Goal: Task Accomplishment & Management: Manage account settings

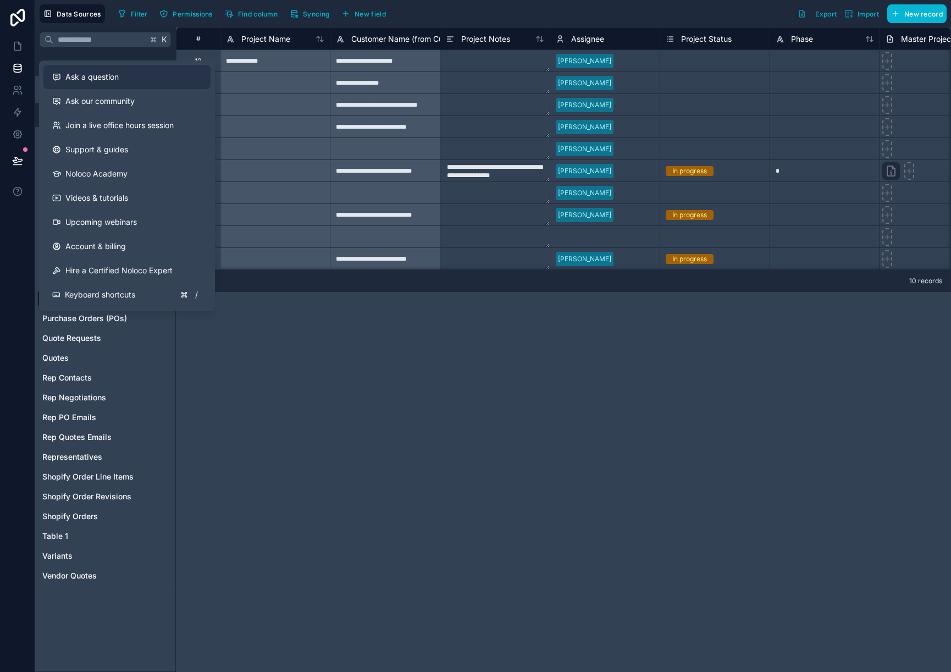
click at [82, 76] on span "Ask a question" at bounding box center [91, 76] width 53 height 11
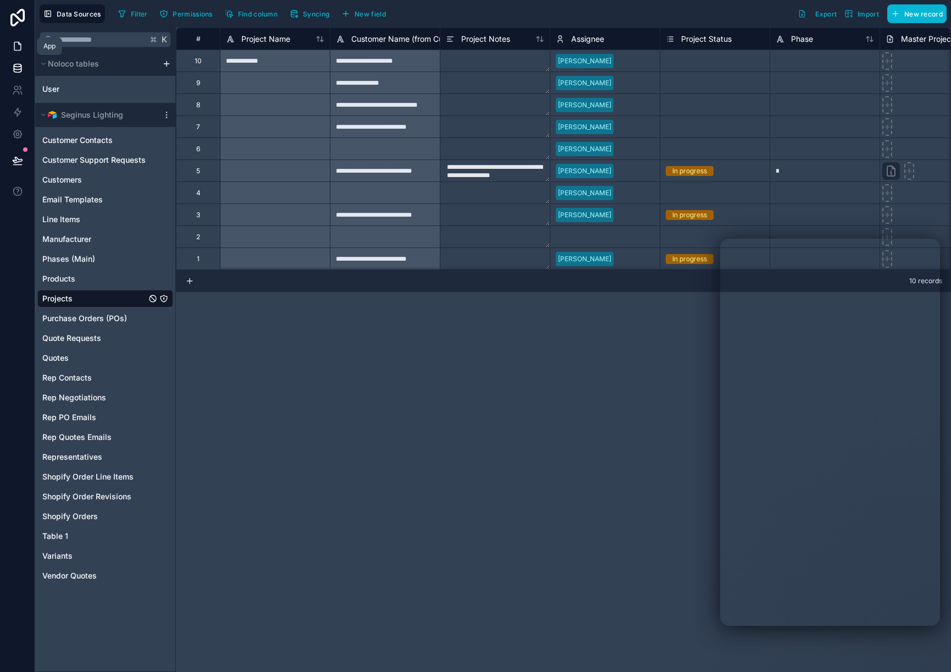
click at [16, 45] on icon at bounding box center [17, 46] width 11 height 11
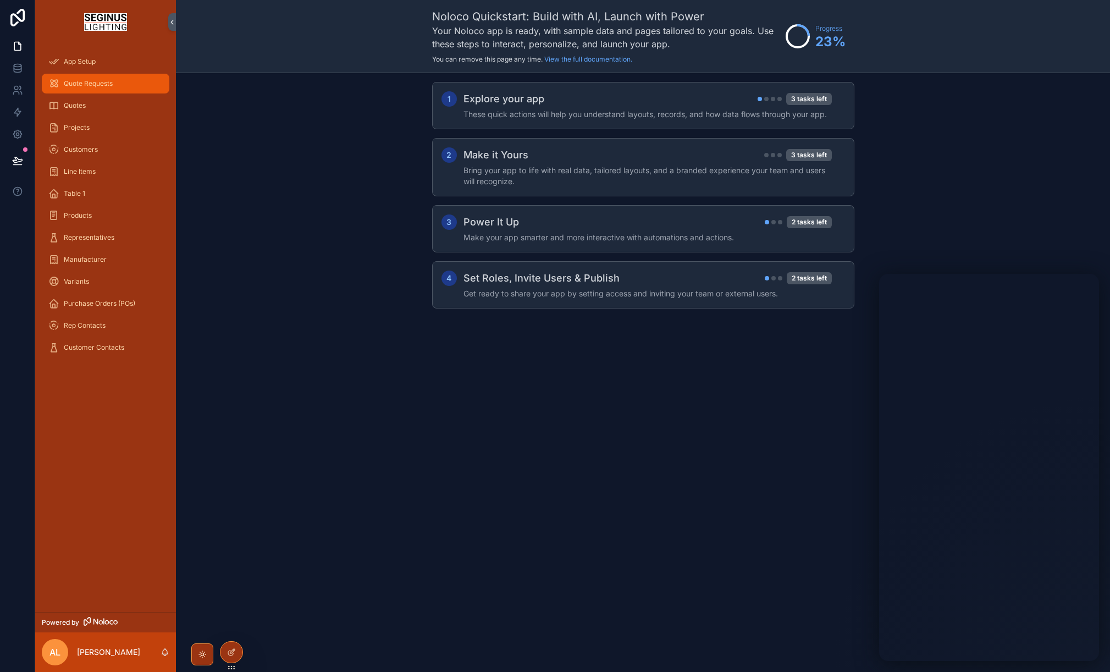
click at [90, 85] on span "Quote Requests" at bounding box center [88, 83] width 49 height 9
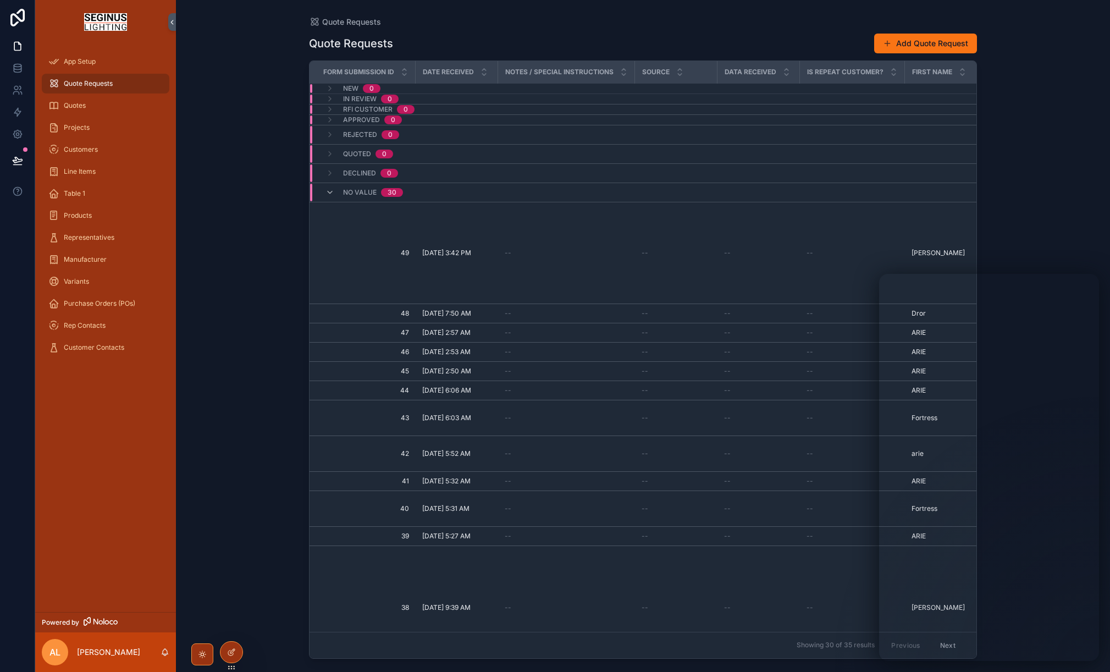
click at [354, 87] on span "New" at bounding box center [350, 88] width 15 height 9
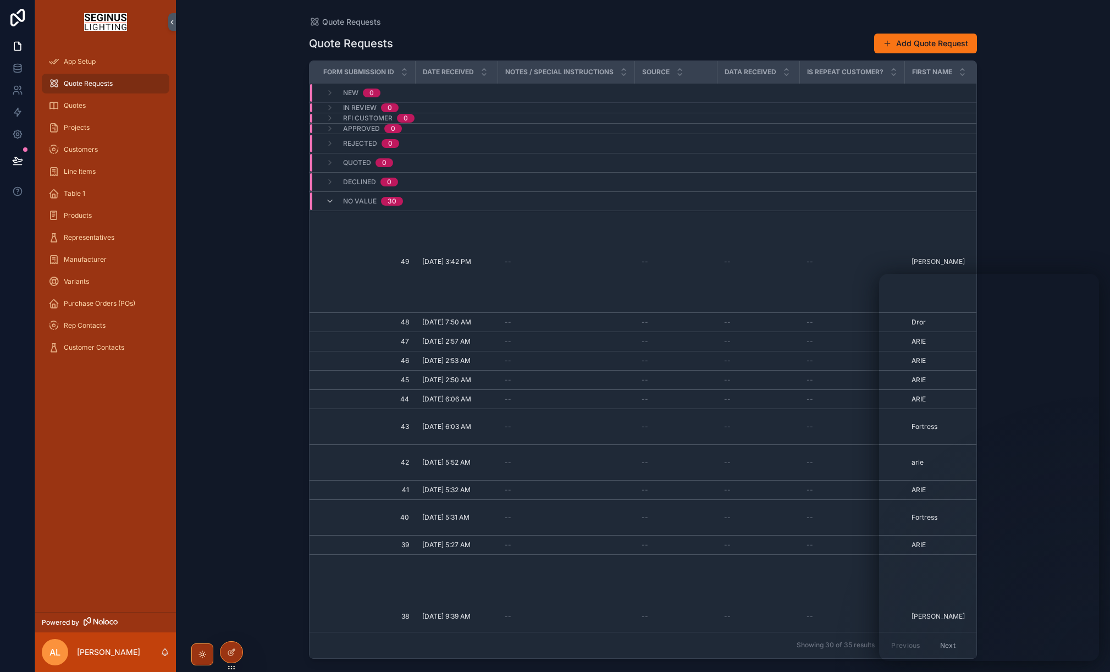
click at [353, 91] on span "New" at bounding box center [350, 93] width 15 height 9
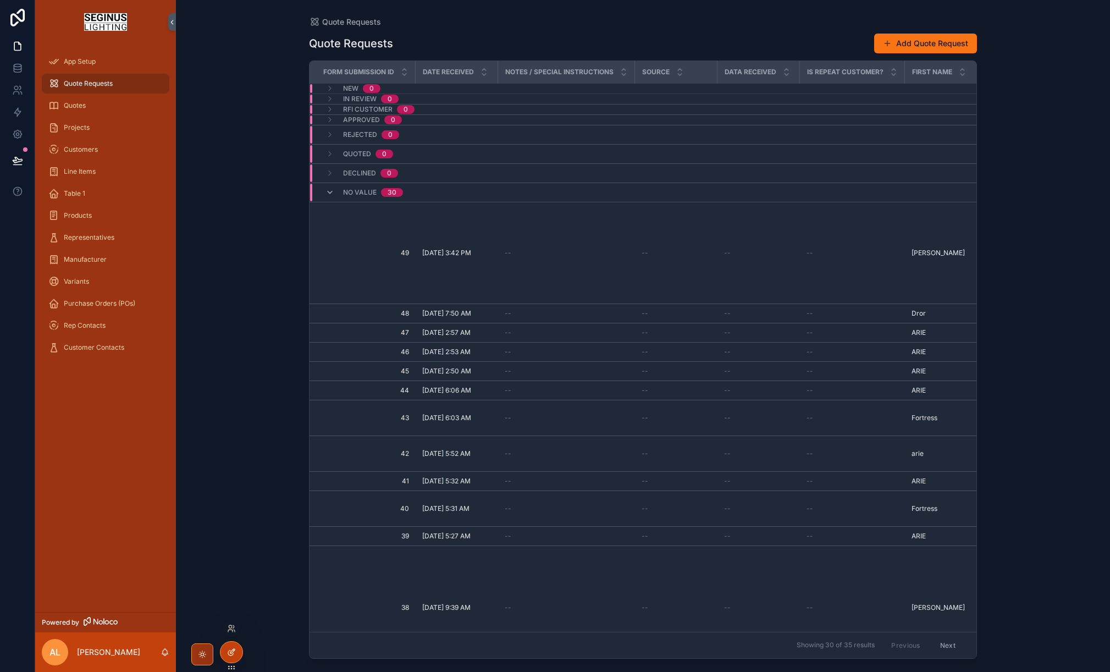
click at [231, 654] on icon at bounding box center [231, 652] width 9 height 9
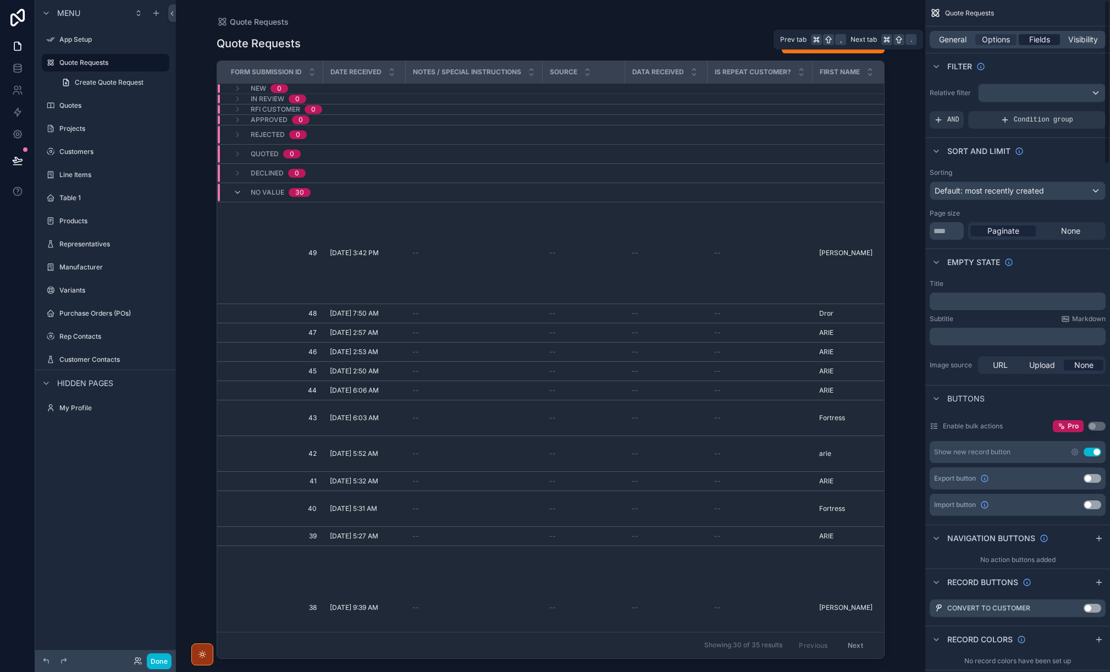
click at [951, 42] on span "Fields" at bounding box center [1039, 39] width 21 height 11
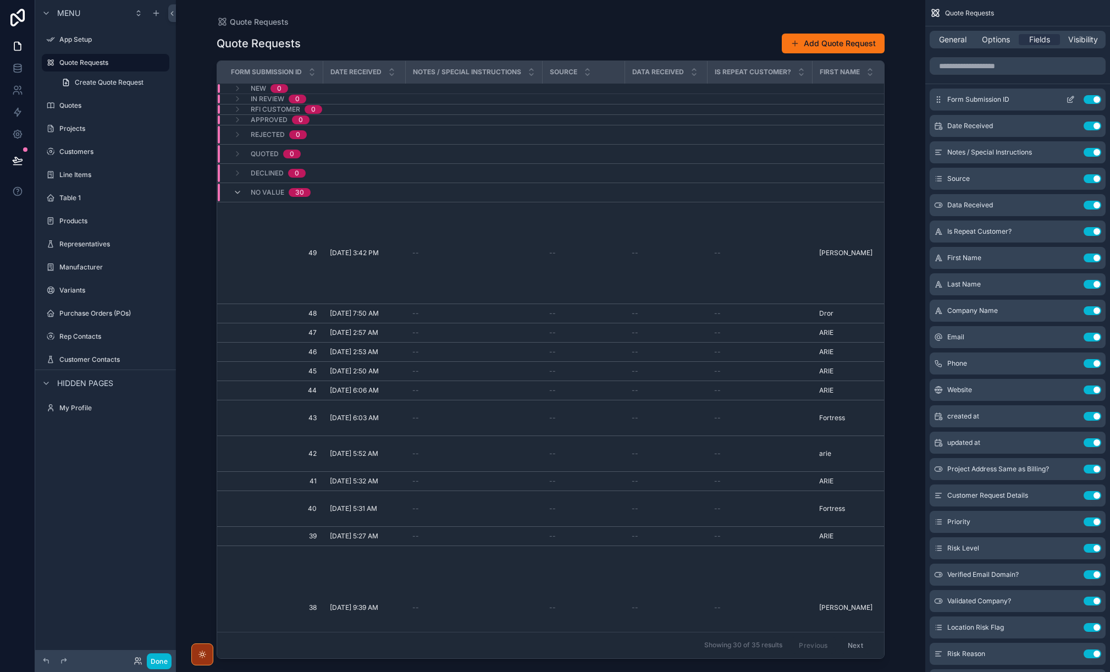
click at [951, 99] on button "Use setting" at bounding box center [1093, 99] width 18 height 9
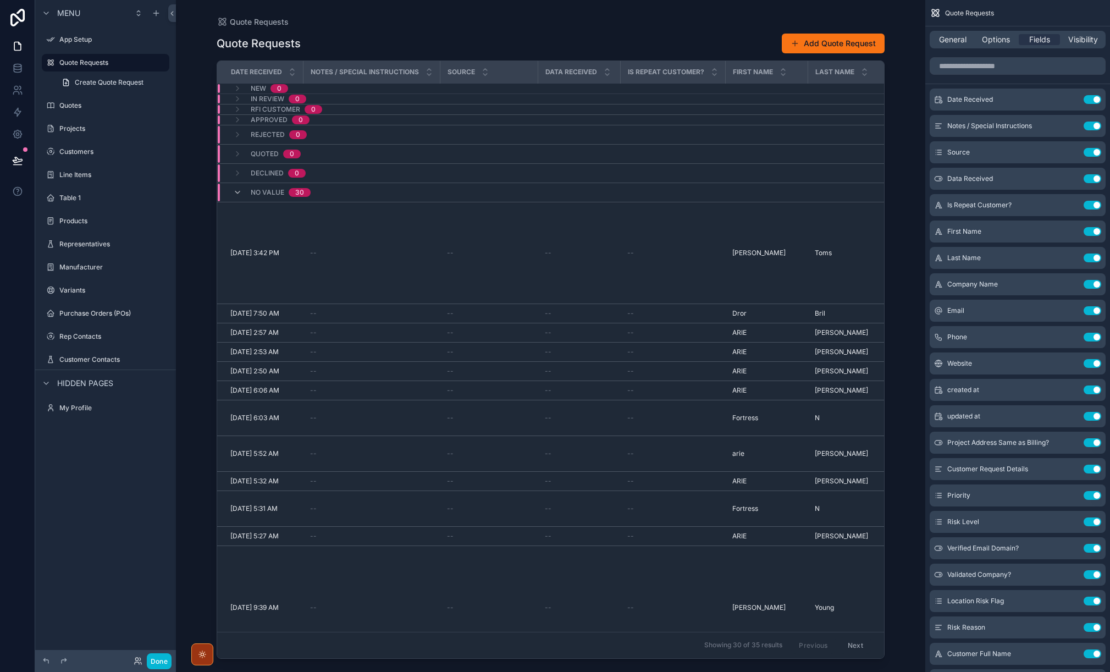
click at [256, 90] on span "New" at bounding box center [258, 88] width 15 height 9
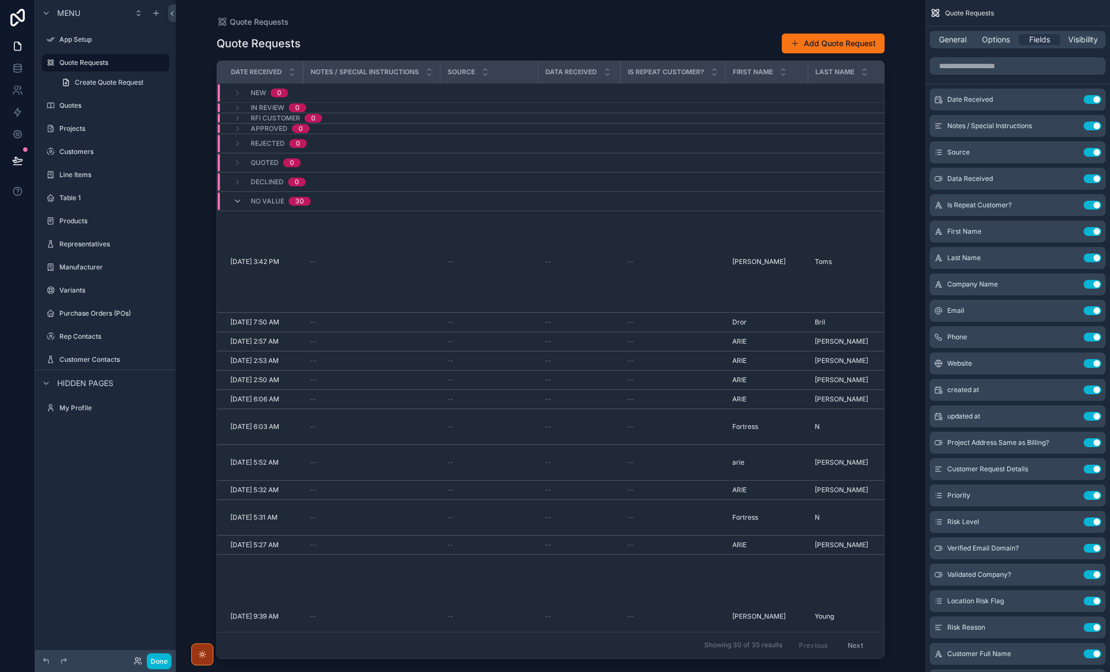
click at [249, 91] on div "New 0" at bounding box center [260, 93] width 55 height 18
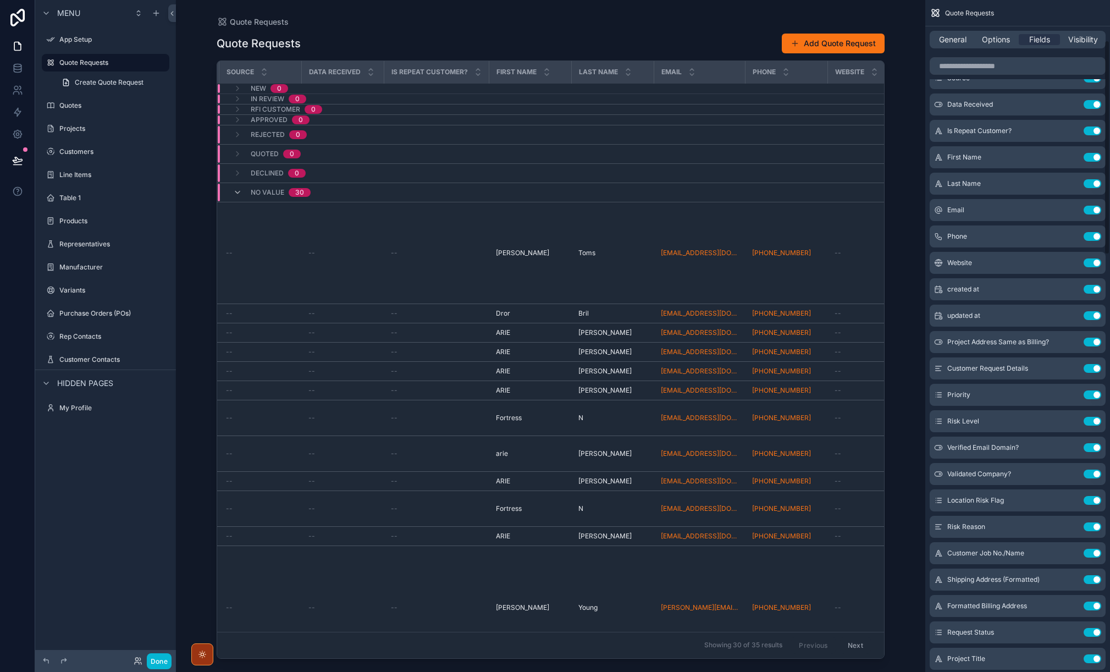
scroll to position [125, 0]
click at [951, 161] on button "Use setting" at bounding box center [1093, 159] width 18 height 9
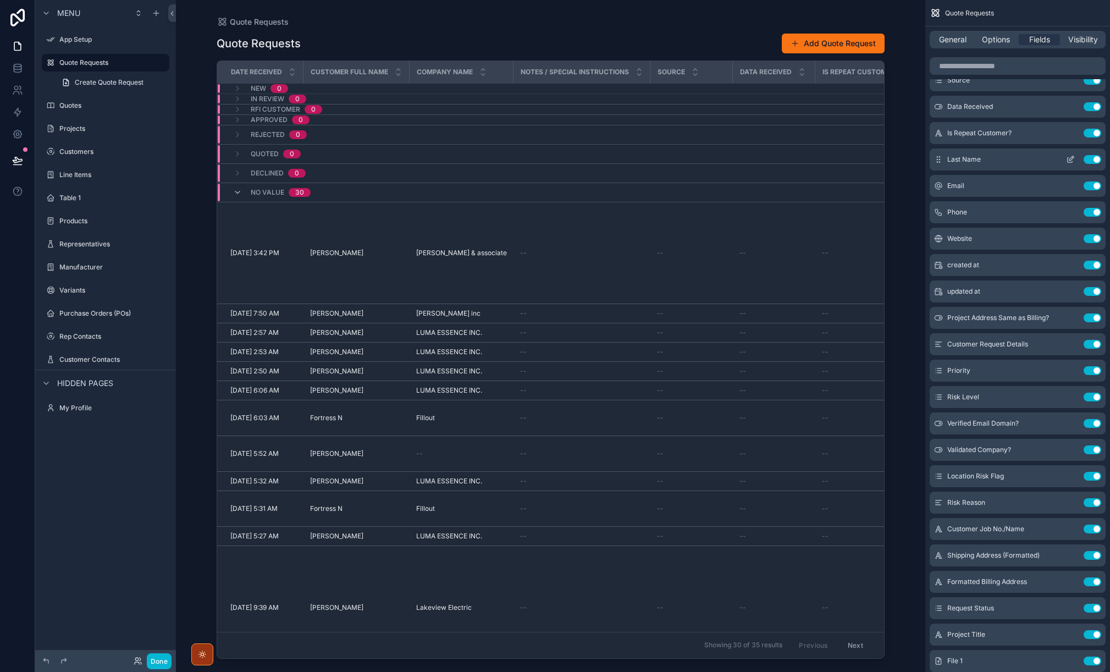
click at [951, 161] on button "Use setting" at bounding box center [1093, 159] width 18 height 9
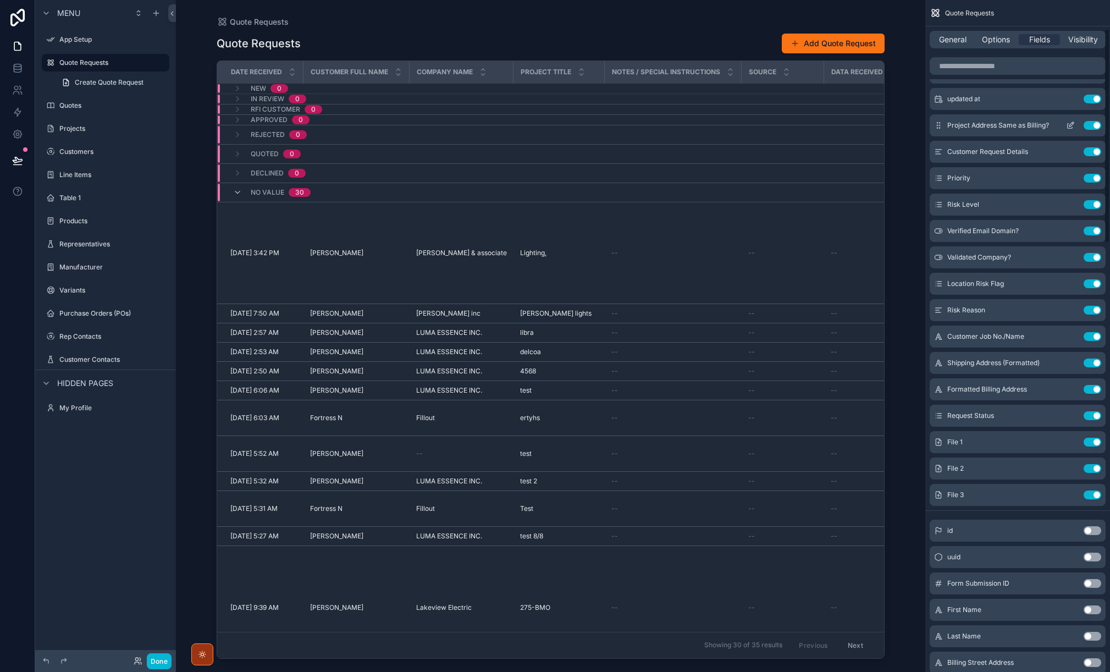
scroll to position [0, 0]
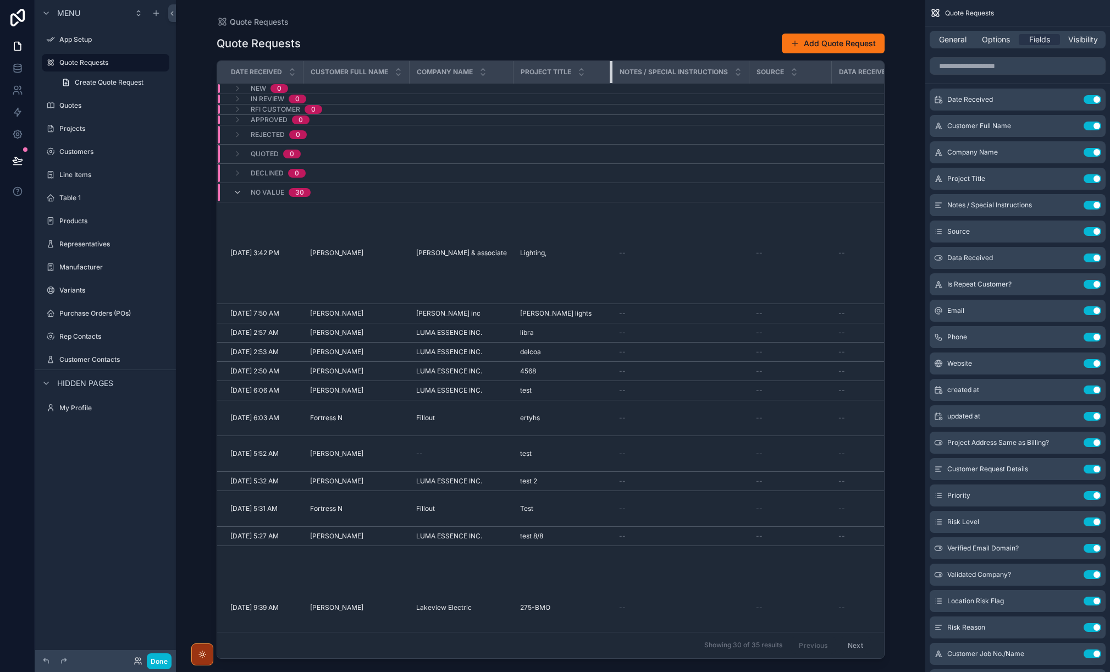
drag, startPoint x: 597, startPoint y: 69, endPoint x: 614, endPoint y: 69, distance: 16.5
click at [565, 102] on td "scrollable content" at bounding box center [563, 99] width 99 height 10
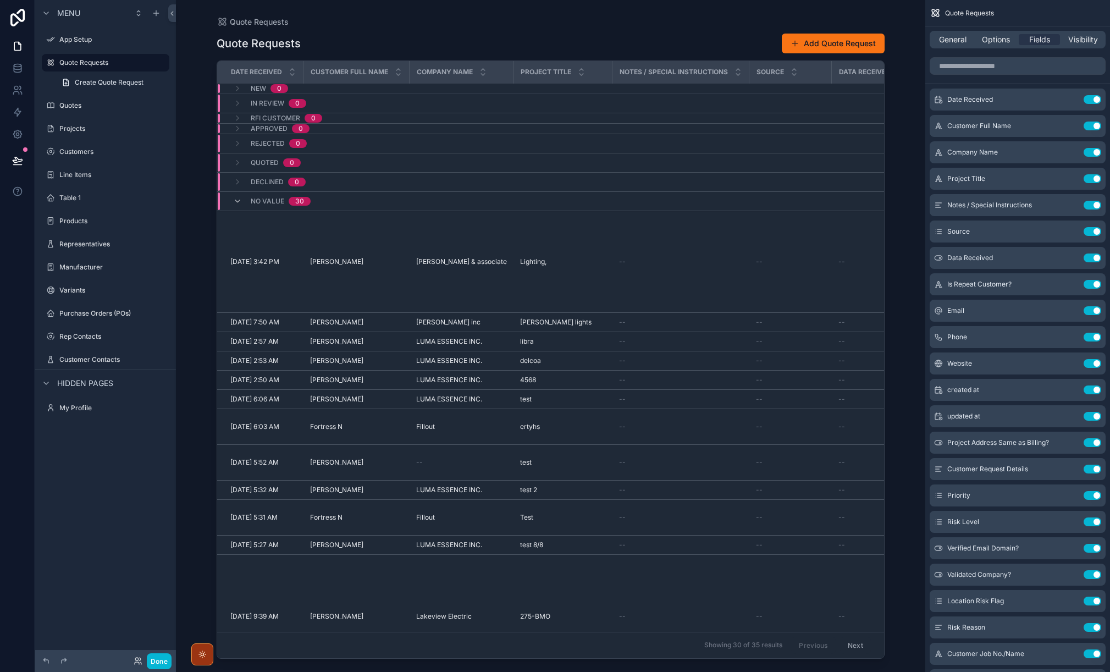
click at [592, 74] on div "Project Title" at bounding box center [562, 72] width 97 height 21
click at [666, 40] on div "Quote Requests Add Quote Request" at bounding box center [551, 43] width 668 height 21
click at [948, 41] on span "General" at bounding box center [952, 39] width 27 height 11
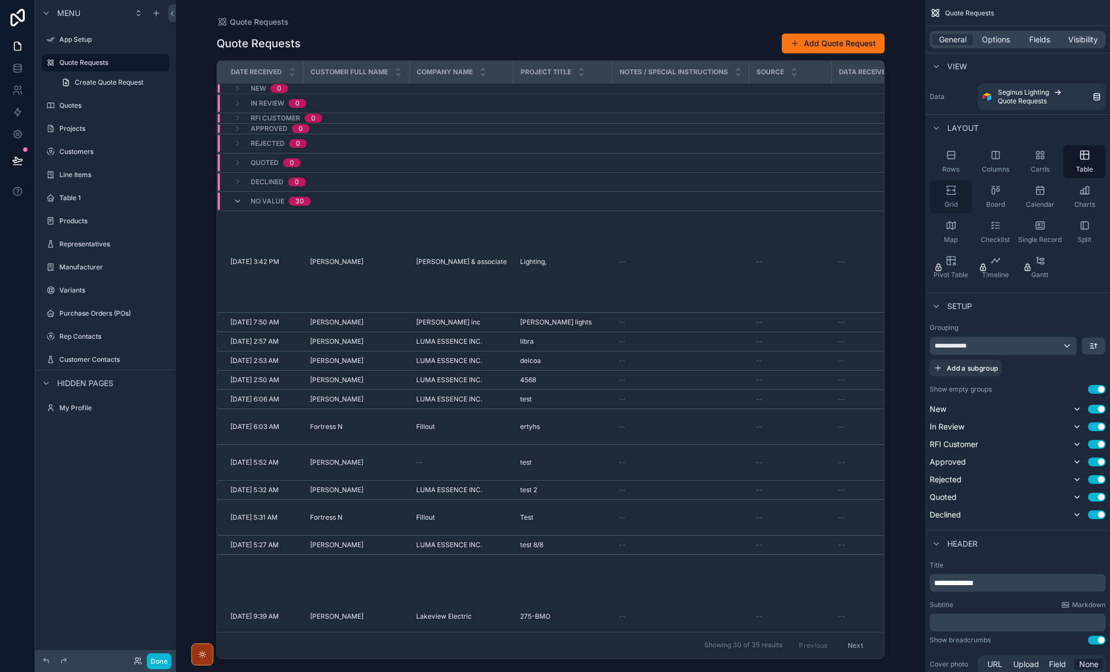
click at [951, 191] on icon "scrollable content" at bounding box center [951, 190] width 11 height 11
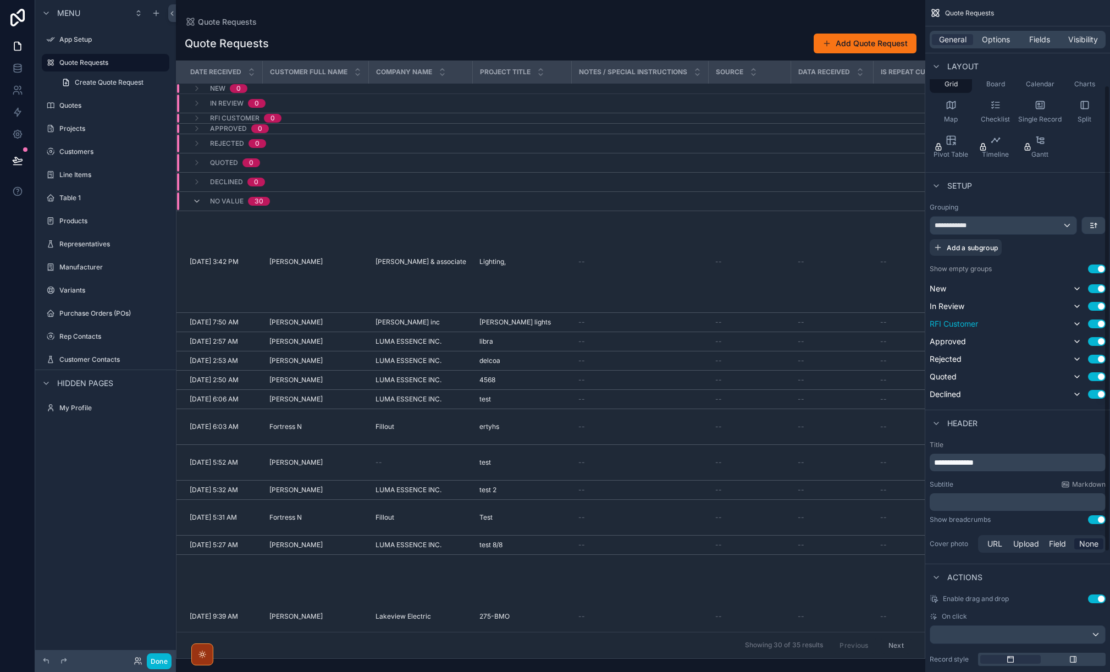
scroll to position [123, 0]
click at [951, 286] on icon "scrollable content" at bounding box center [1077, 286] width 4 height 2
click at [951, 285] on icon "scrollable content" at bounding box center [1077, 286] width 9 height 9
click at [951, 222] on div "**********" at bounding box center [1003, 223] width 146 height 18
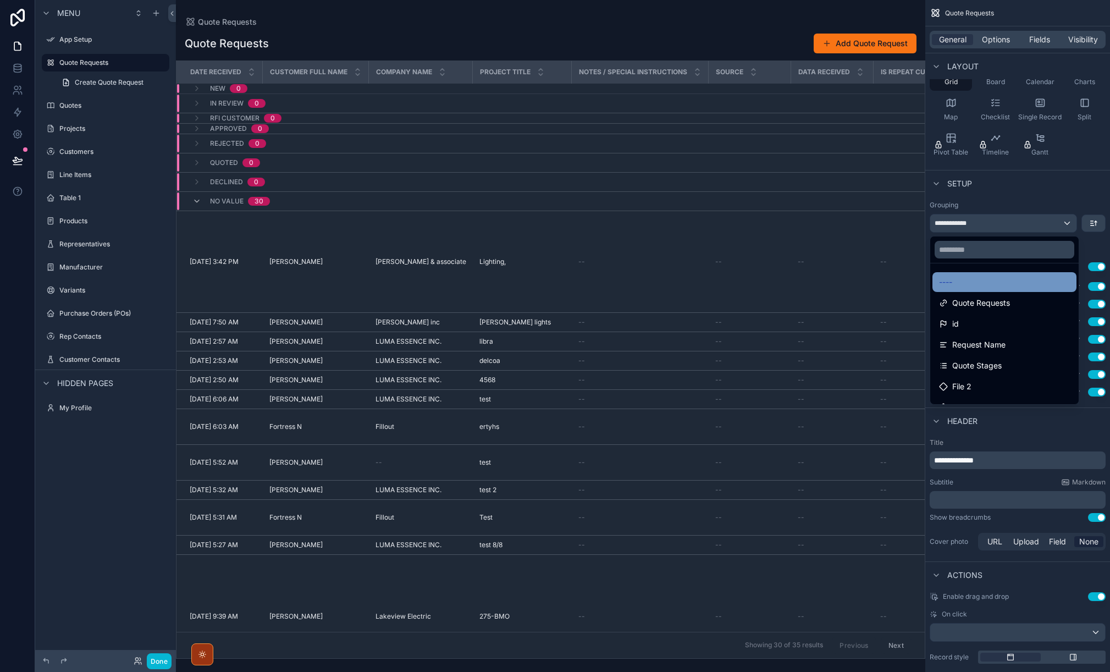
click at [947, 277] on span "----" at bounding box center [945, 281] width 13 height 13
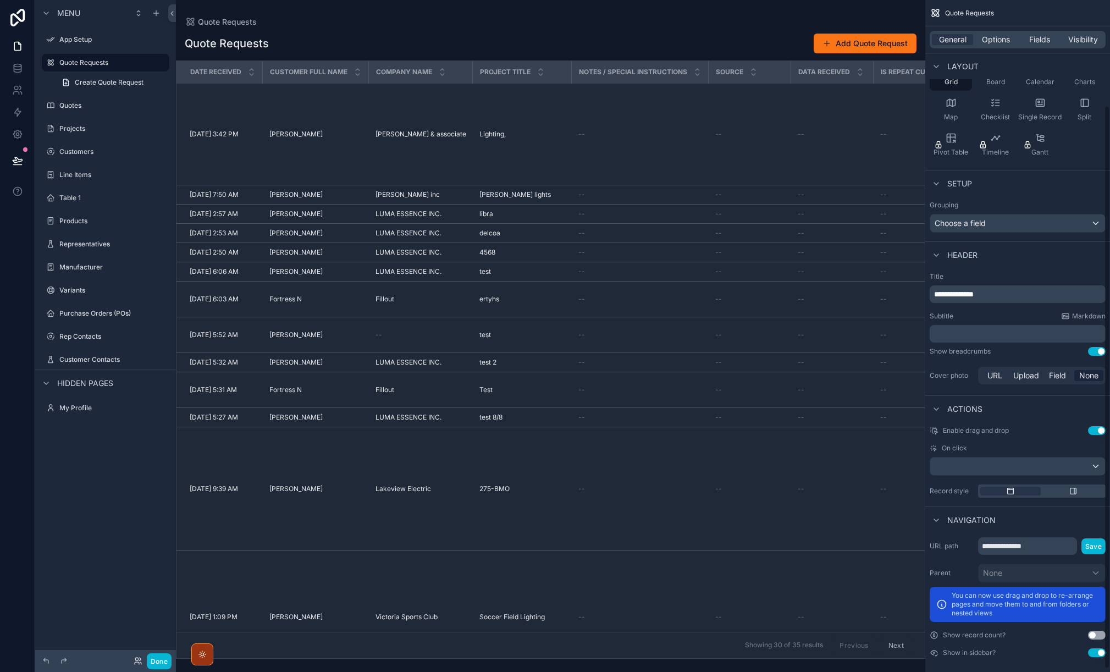
scroll to position [130, 0]
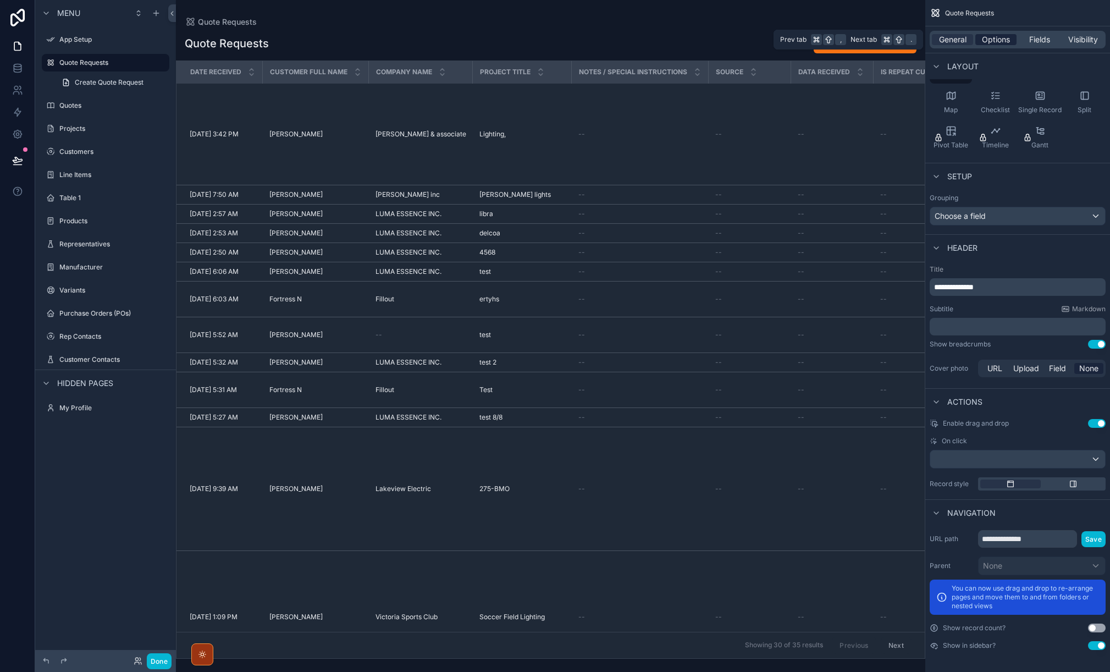
click at [951, 38] on span "Options" at bounding box center [996, 39] width 28 height 11
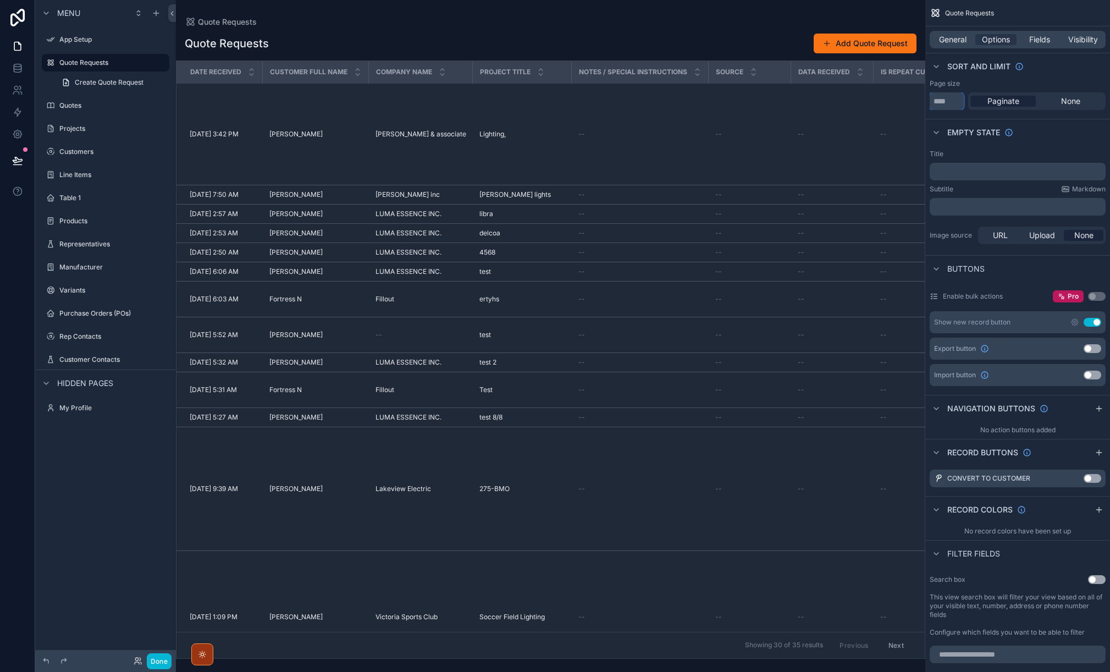
click at [949, 103] on input "**" at bounding box center [947, 101] width 34 height 18
drag, startPoint x: 952, startPoint y: 101, endPoint x: 932, endPoint y: 101, distance: 19.8
click at [932, 101] on input "**" at bounding box center [947, 101] width 34 height 18
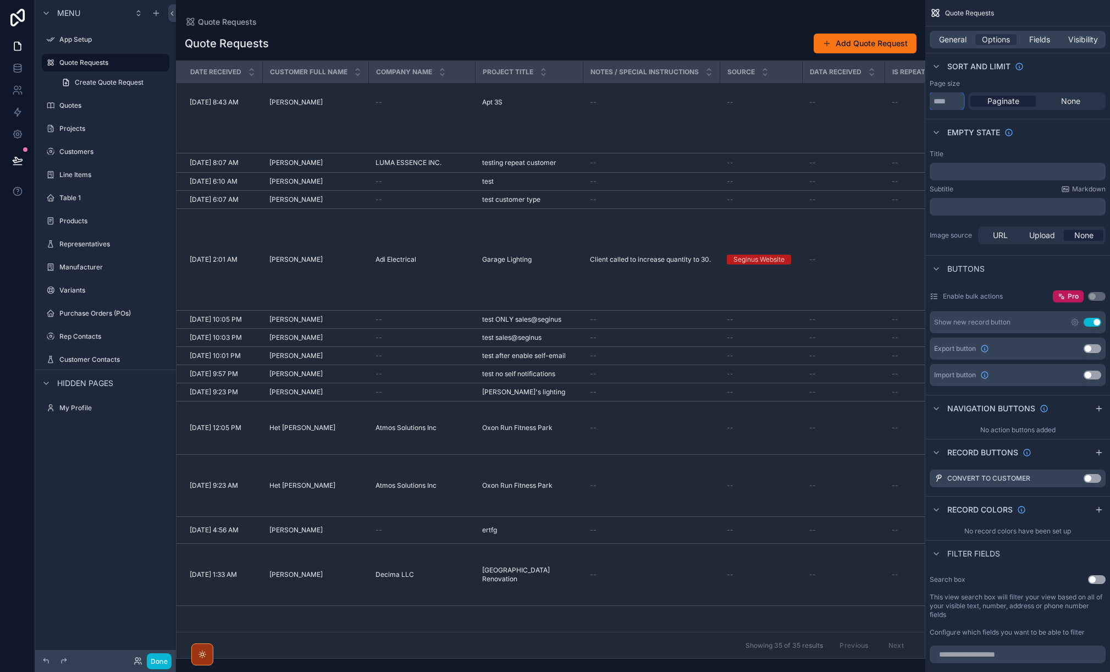
scroll to position [1164, 0]
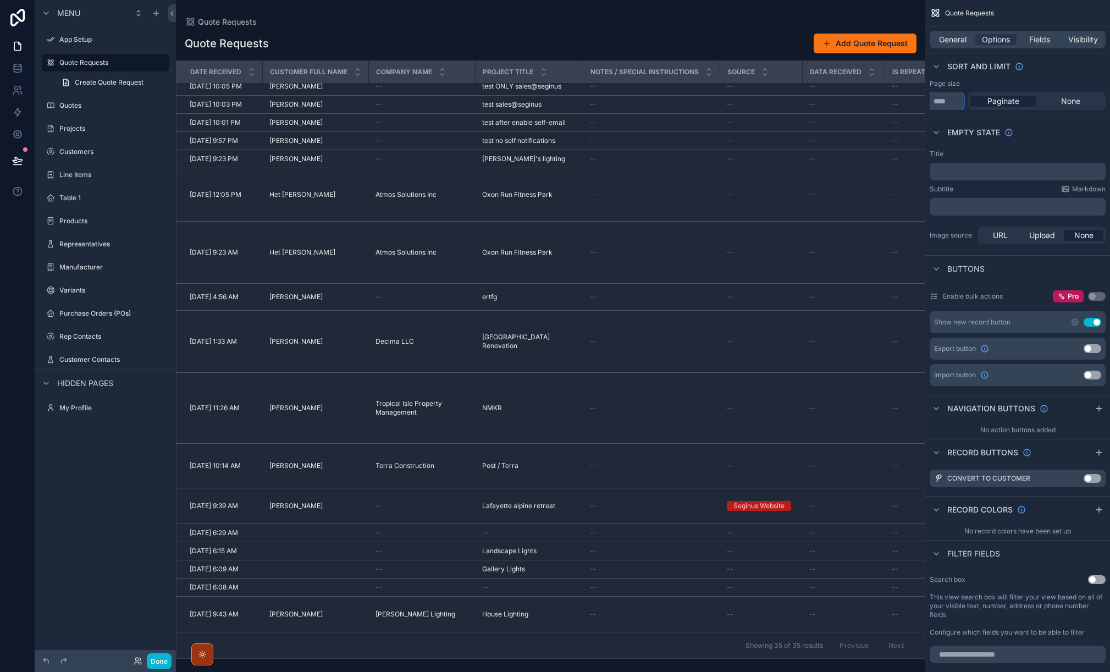
type input "**"
click at [951, 133] on div "Empty state" at bounding box center [1017, 132] width 185 height 26
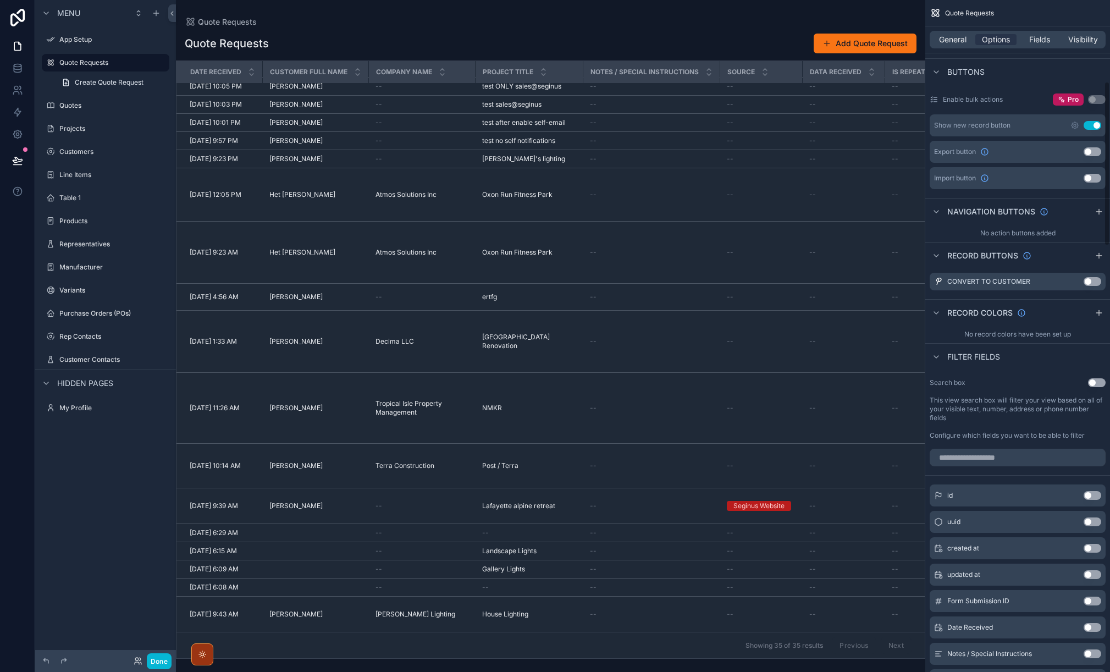
scroll to position [333, 0]
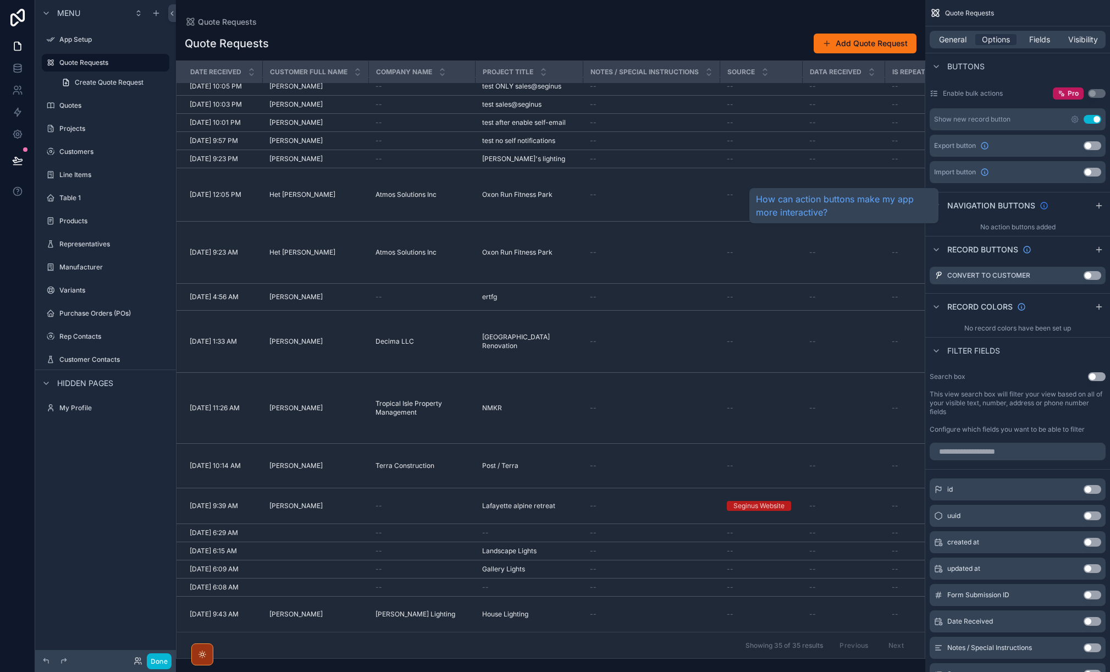
click at [951, 205] on icon "scrollable content" at bounding box center [1044, 205] width 9 height 9
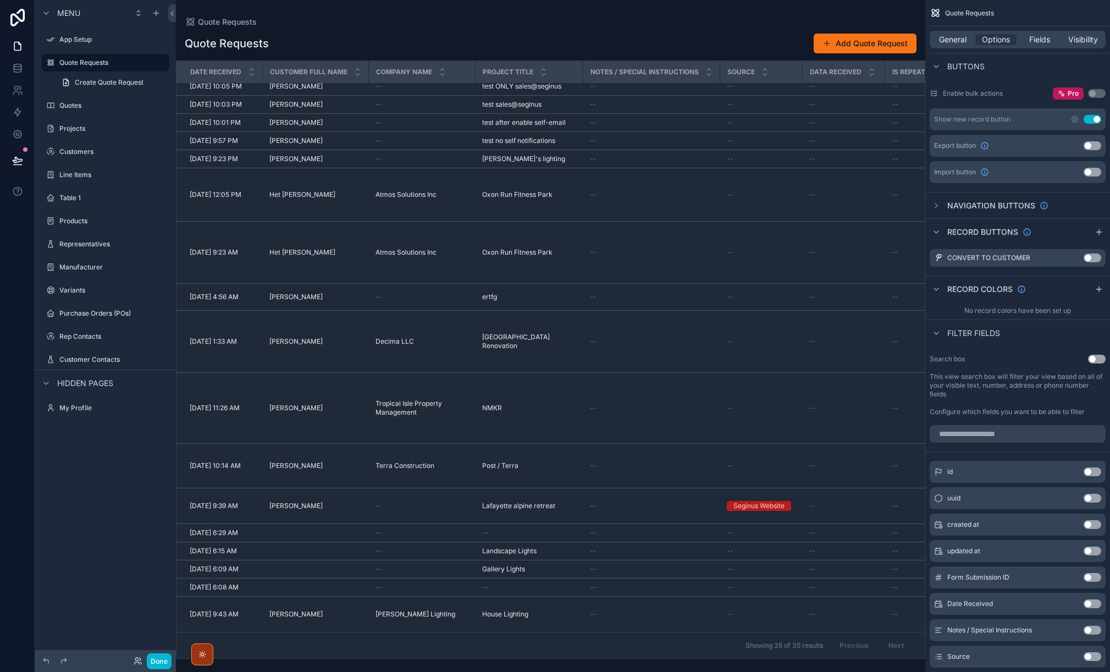
click at [951, 360] on button "Use setting" at bounding box center [1097, 359] width 18 height 9
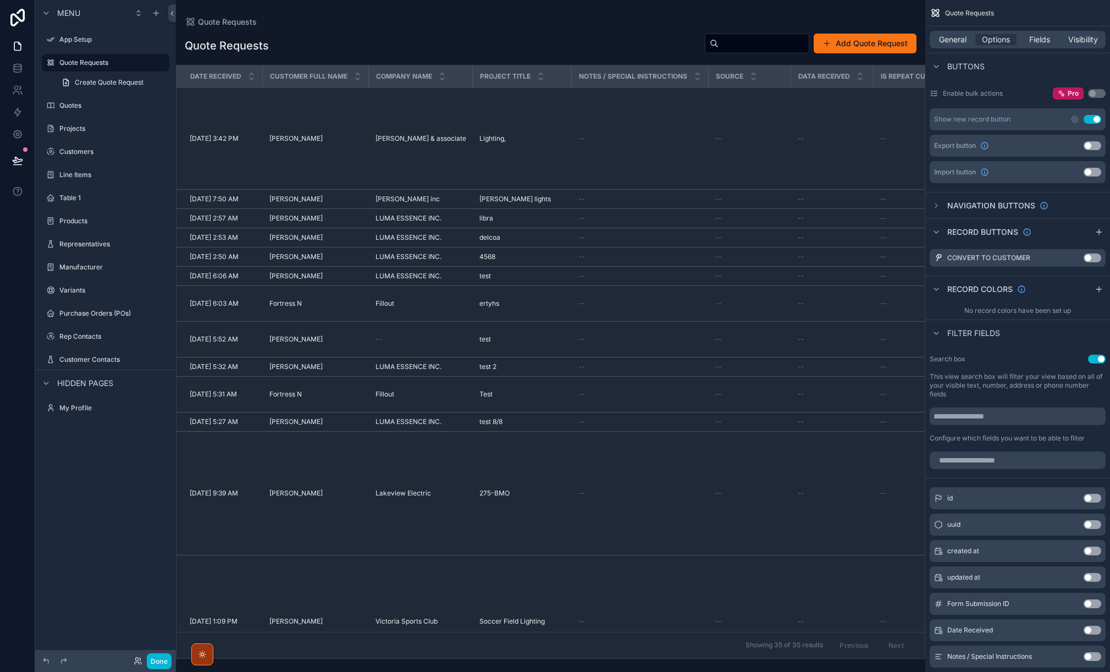
click at [951, 358] on button "Use setting" at bounding box center [1097, 359] width 18 height 9
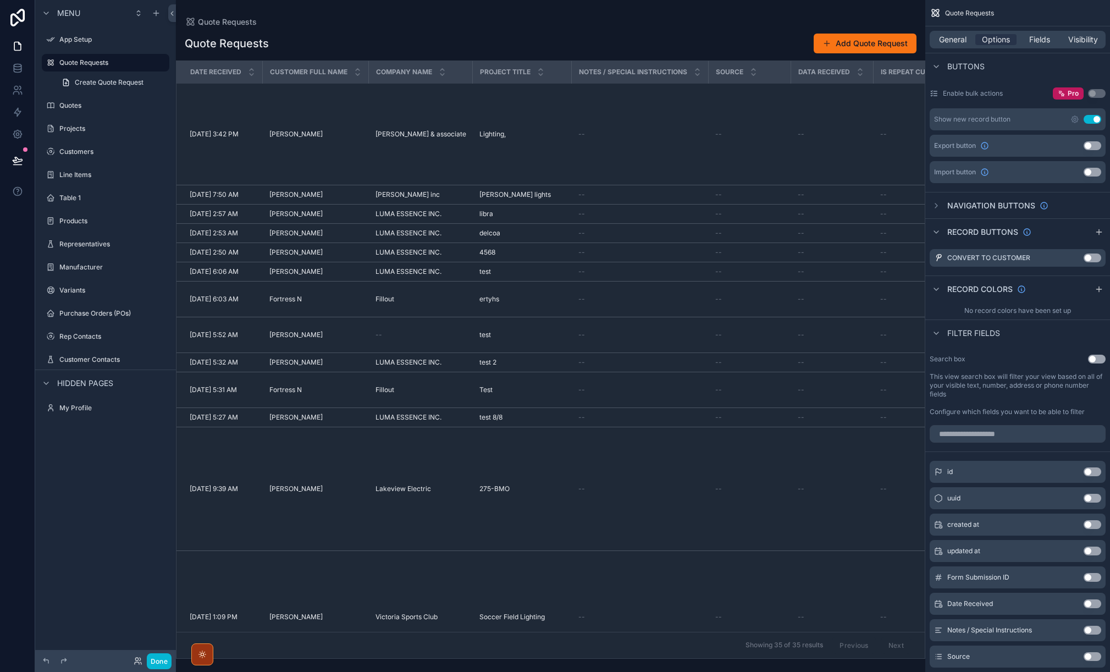
click at [951, 358] on button "Use setting" at bounding box center [1097, 359] width 18 height 9
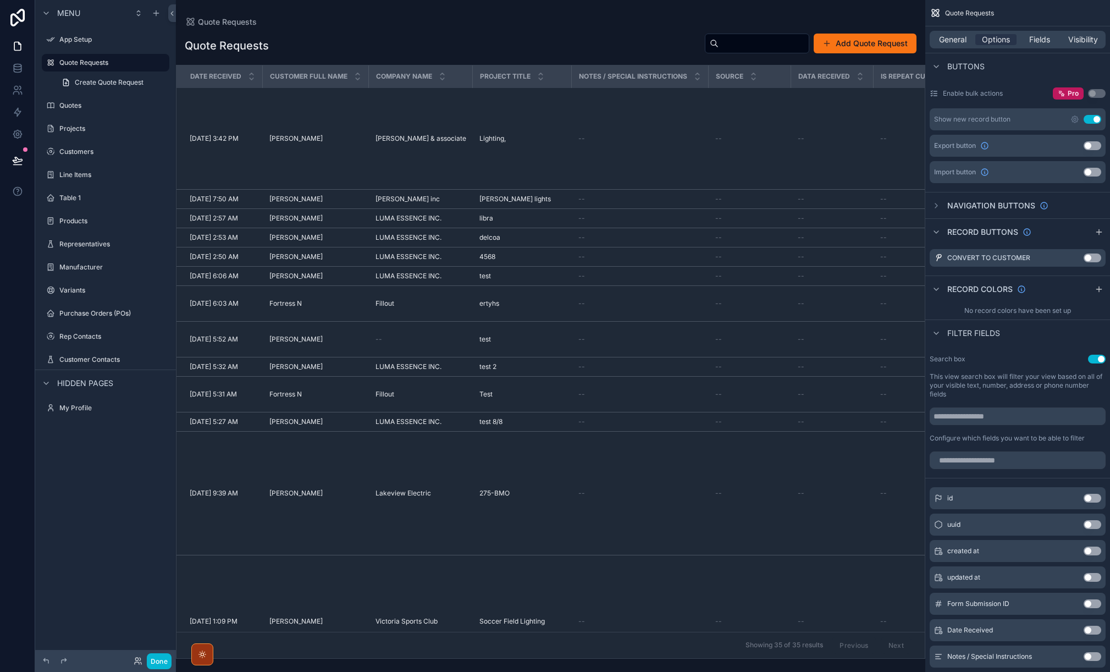
click at [738, 43] on input "scrollable content" at bounding box center [764, 43] width 90 height 15
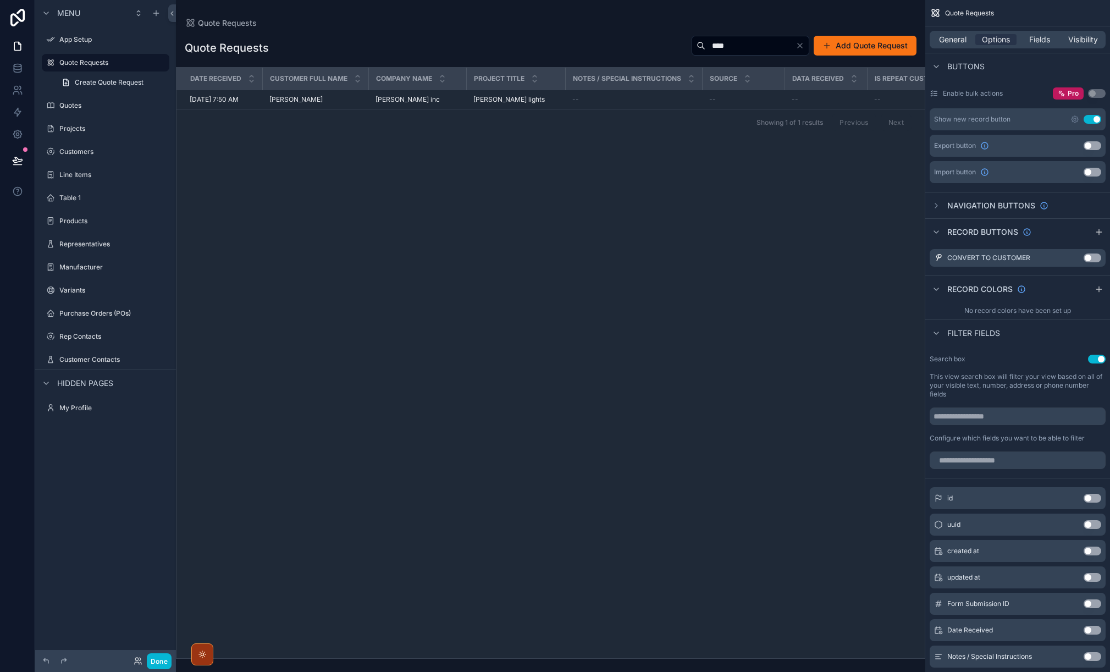
type input "****"
click at [801, 47] on icon "Clear" at bounding box center [800, 45] width 9 height 9
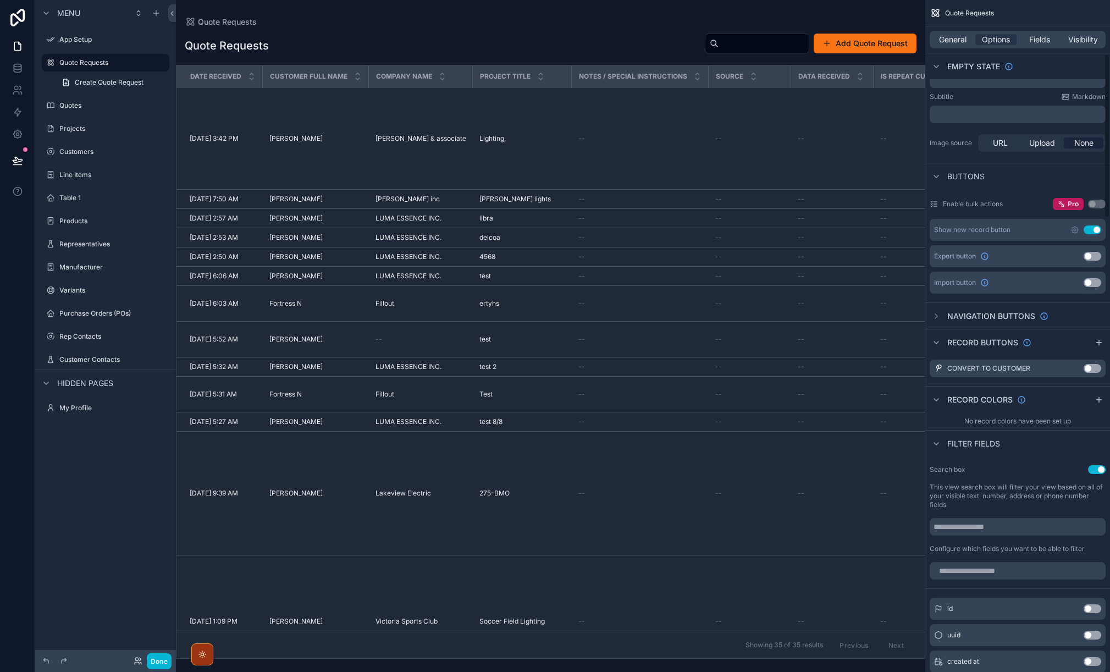
scroll to position [222, 0]
click at [951, 316] on icon "scrollable content" at bounding box center [1044, 316] width 9 height 9
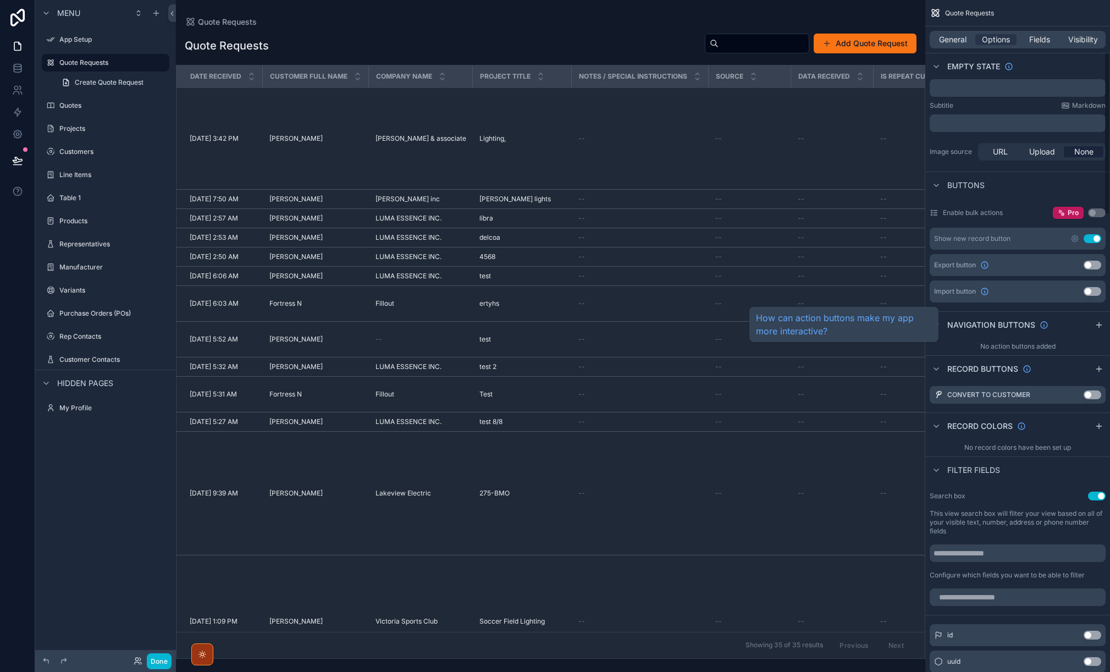
scroll to position [219, 0]
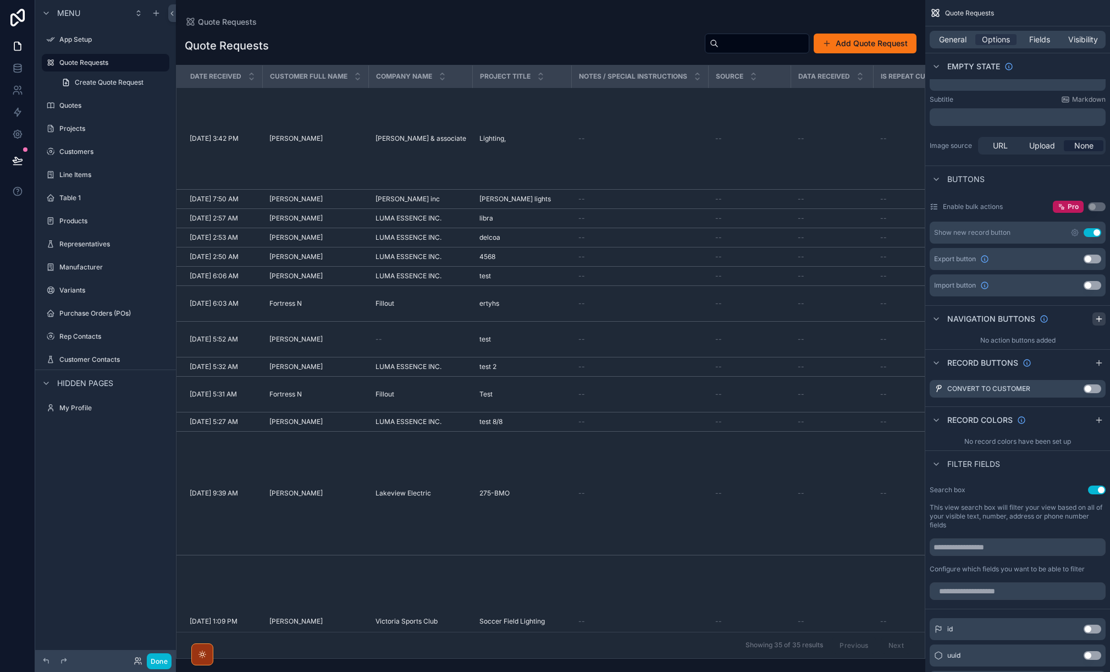
click at [951, 318] on icon "scrollable content" at bounding box center [1099, 318] width 9 height 9
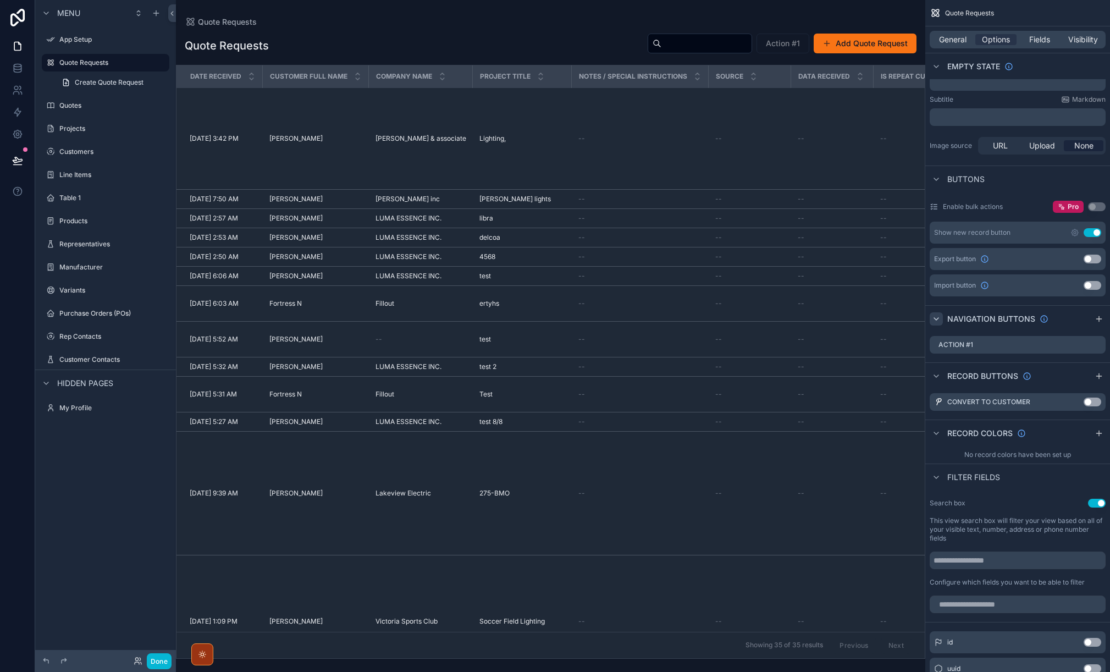
click at [938, 318] on icon "scrollable content" at bounding box center [936, 319] width 4 height 2
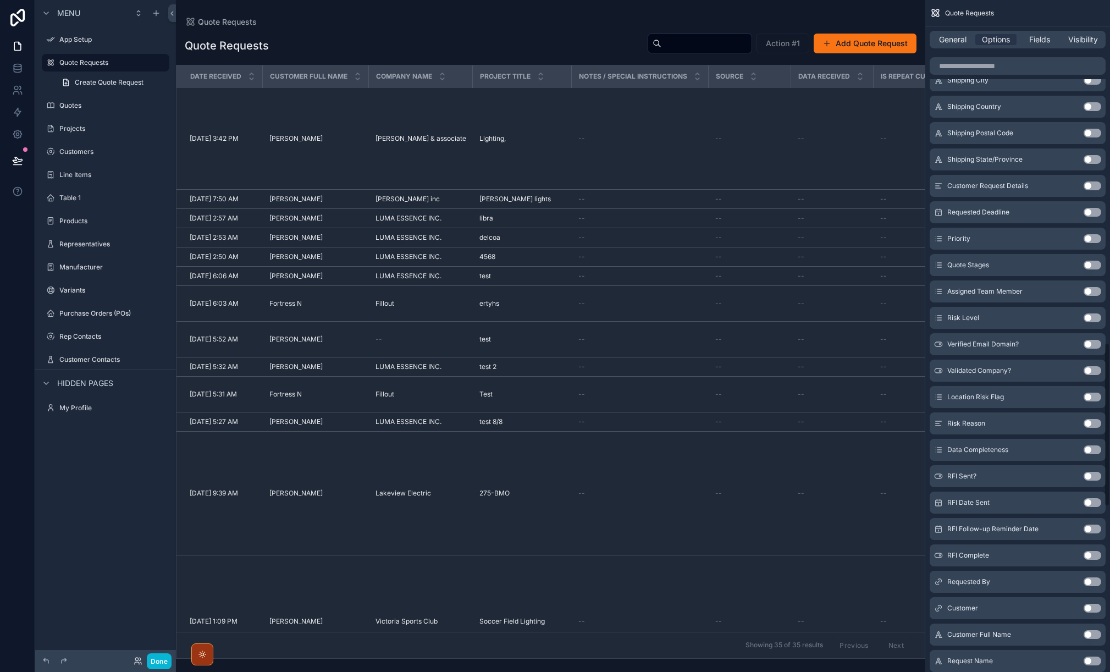
scroll to position [1414, 0]
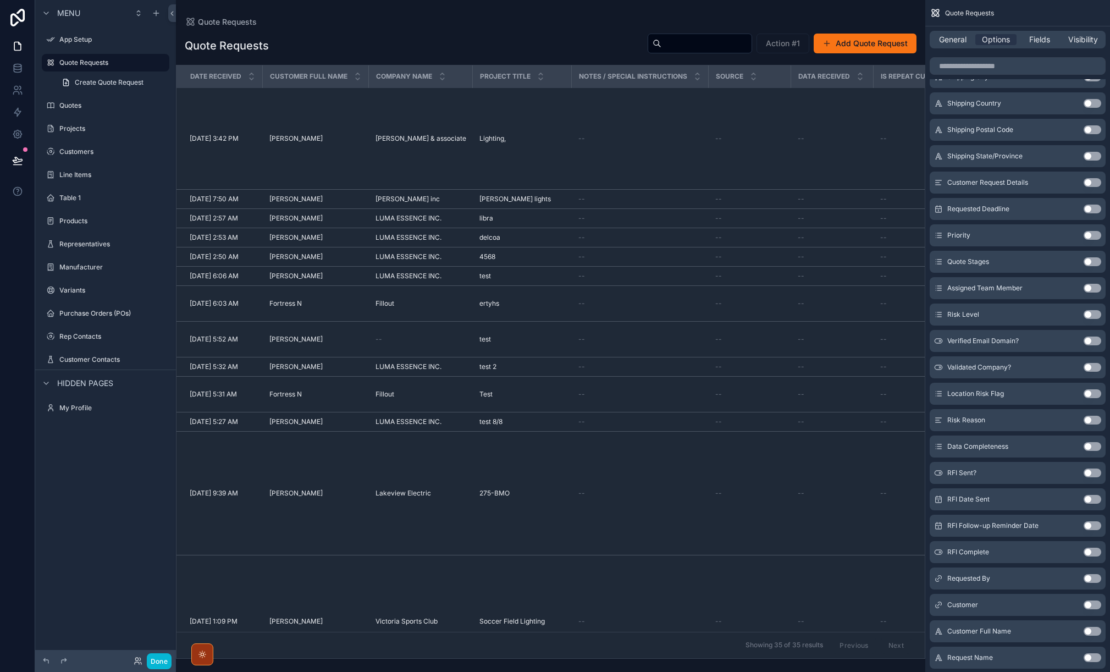
click at [951, 238] on button "Use setting" at bounding box center [1093, 235] width 18 height 9
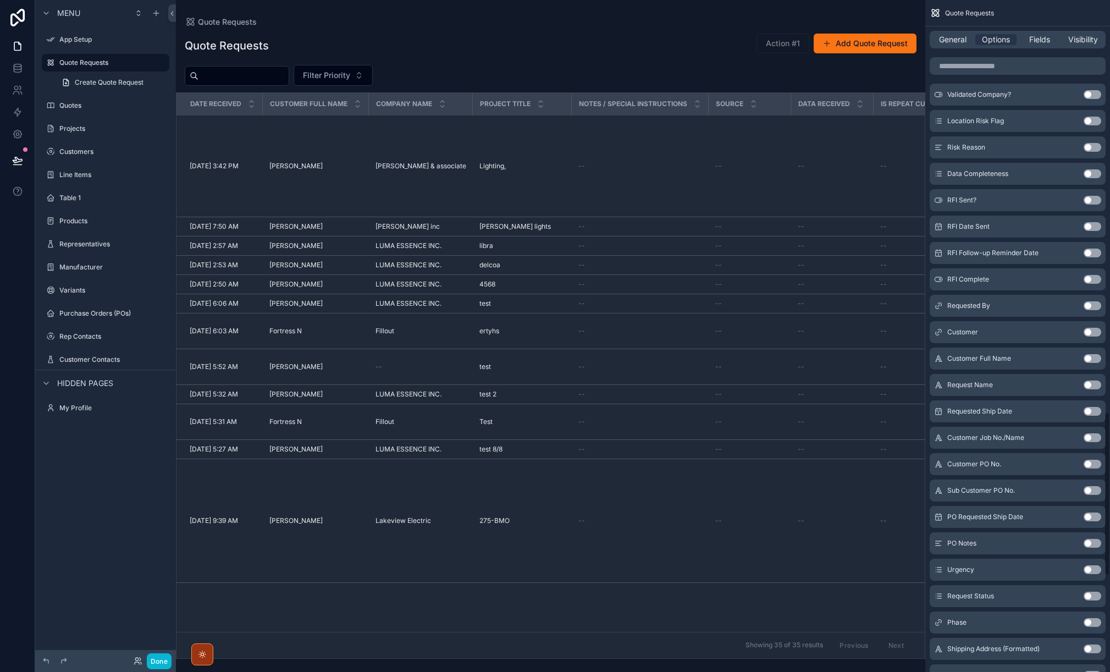
scroll to position [1693, 0]
click at [951, 223] on button "Use setting" at bounding box center [1093, 224] width 18 height 9
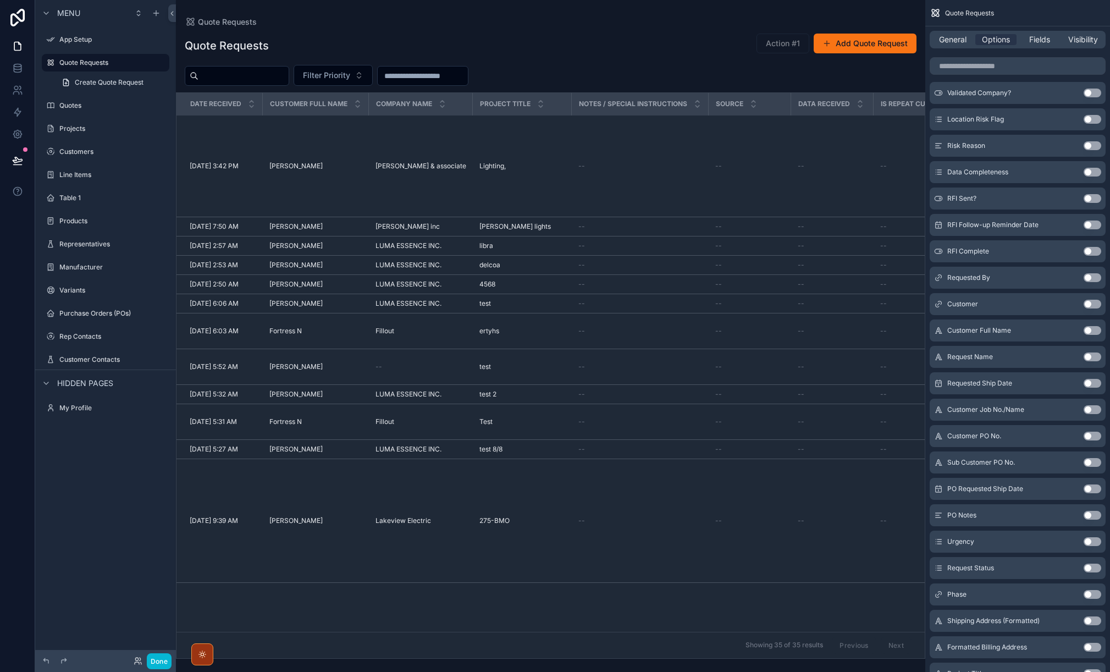
click at [951, 251] on button "Use setting" at bounding box center [1093, 251] width 18 height 9
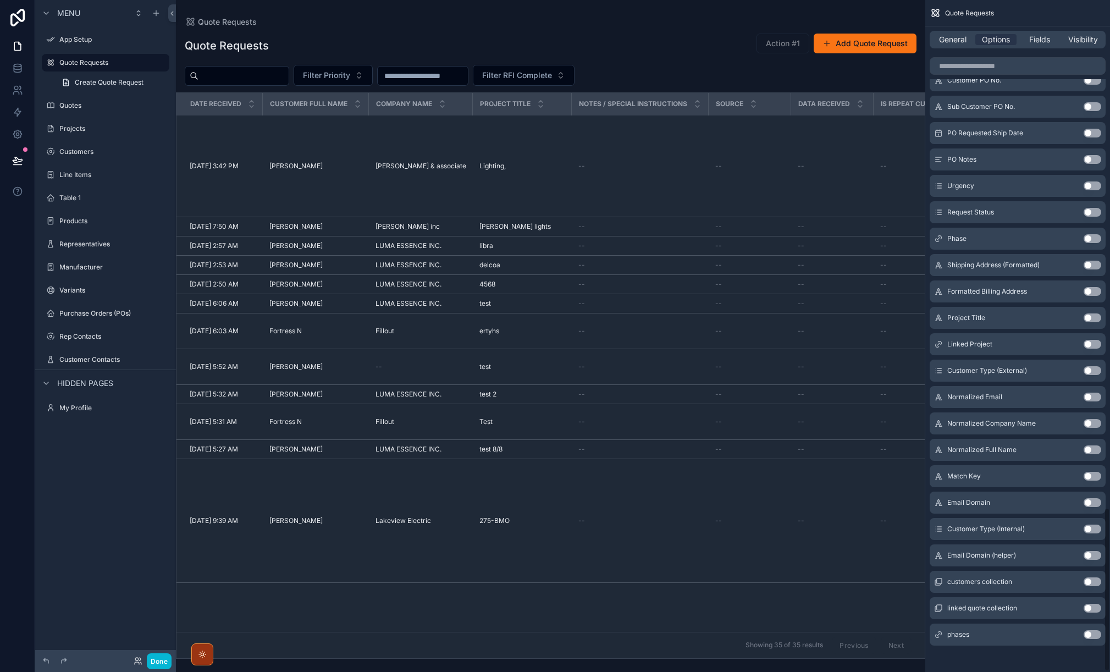
scroll to position [2079, 0]
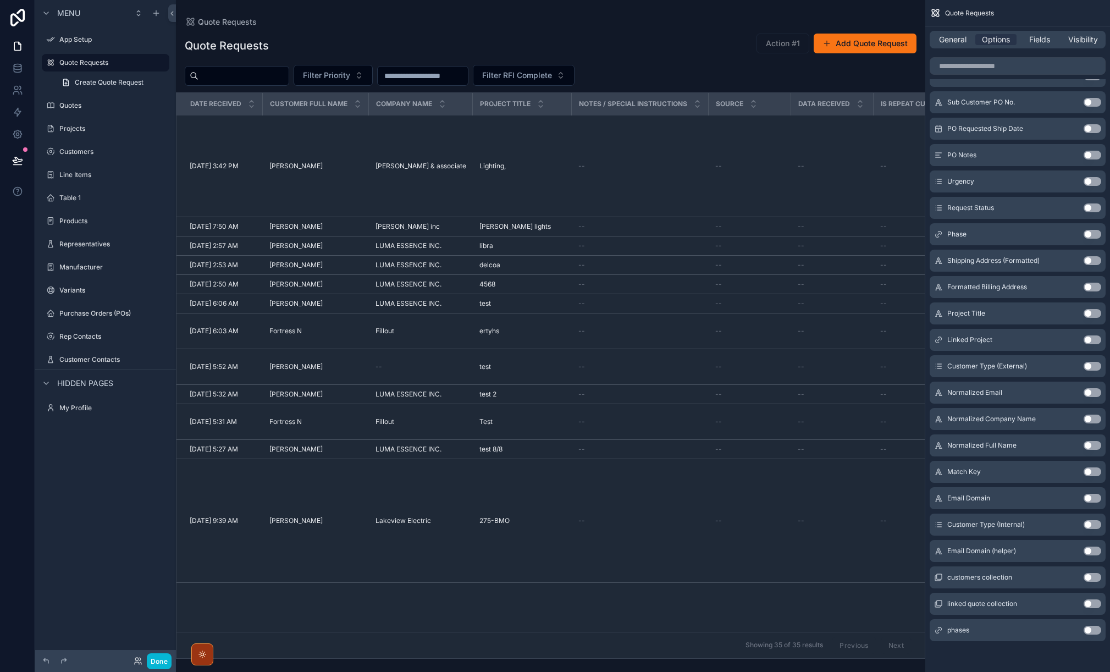
click at [951, 208] on button "Use setting" at bounding box center [1093, 207] width 18 height 9
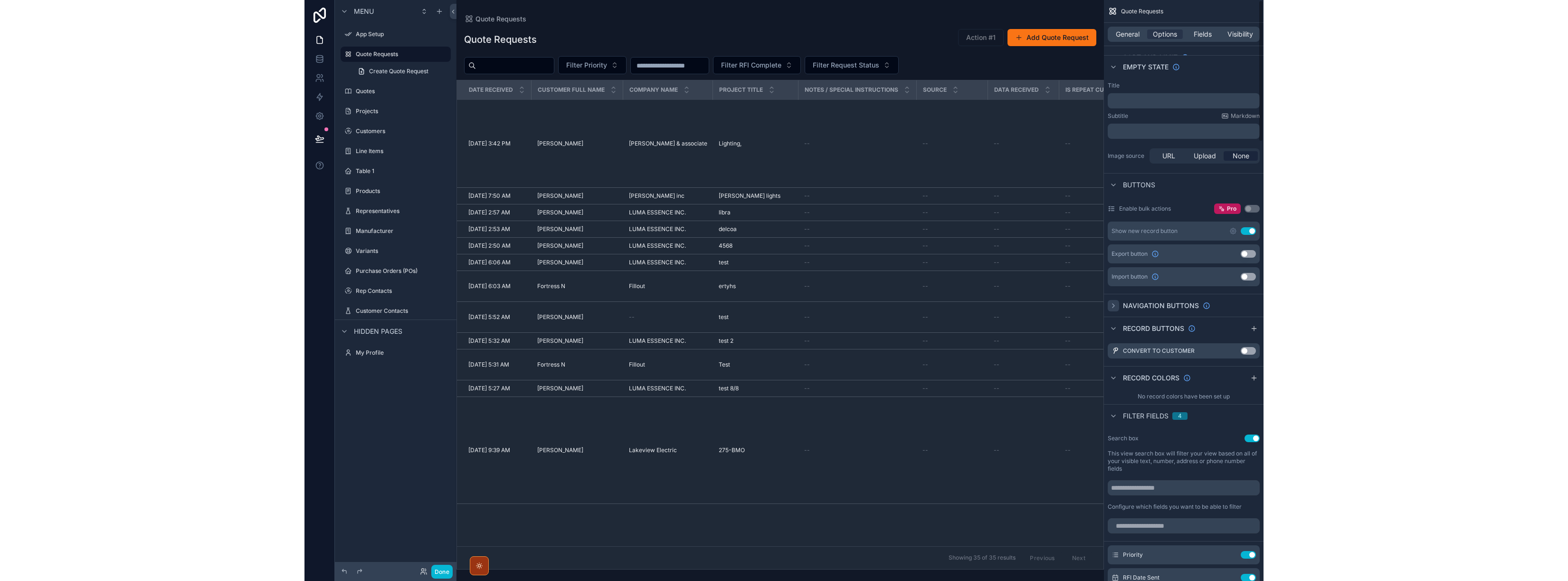
scroll to position [0, 0]
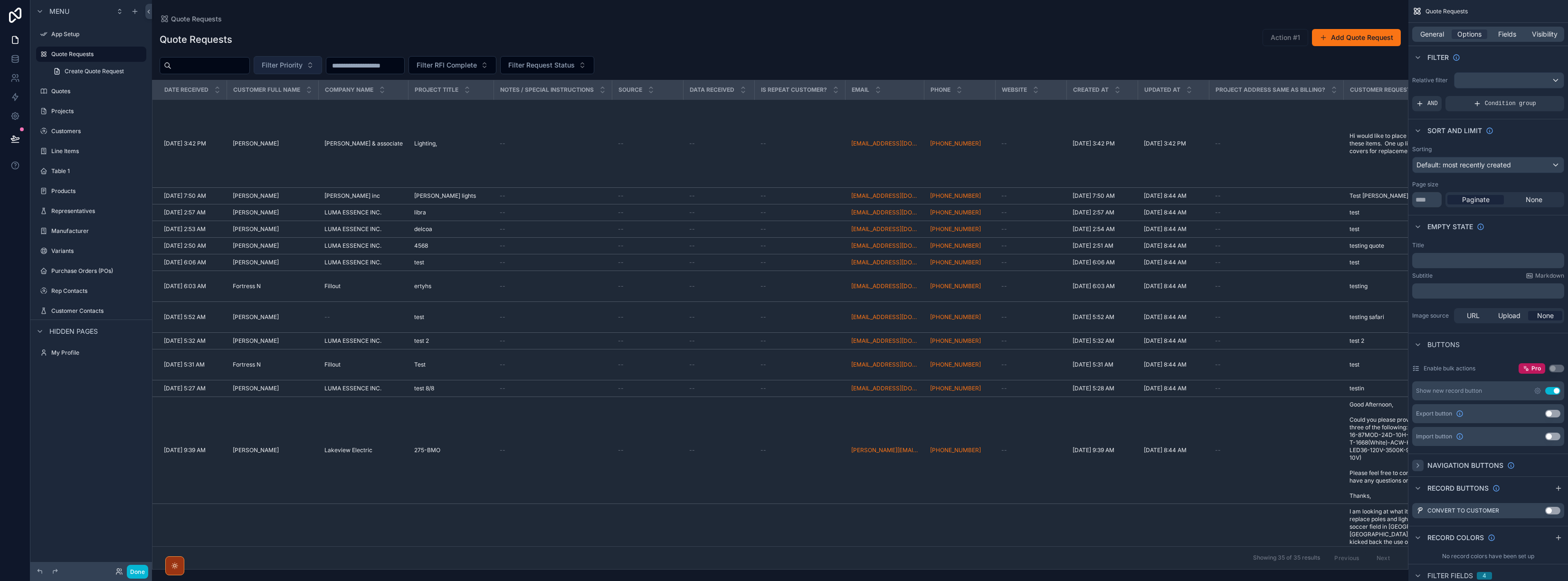
click at [302, 64] on span "Filter Priority" at bounding box center [282, 65] width 41 height 10
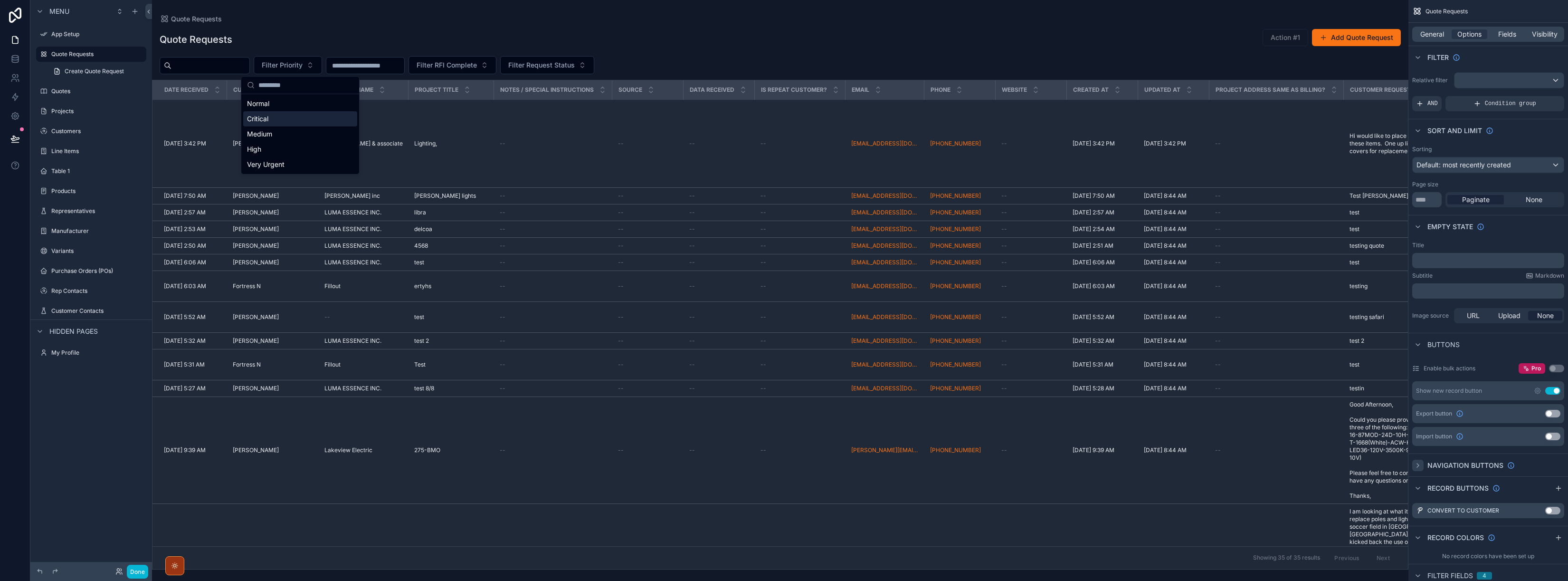
click at [264, 120] on div "Critical" at bounding box center [300, 119] width 114 height 16
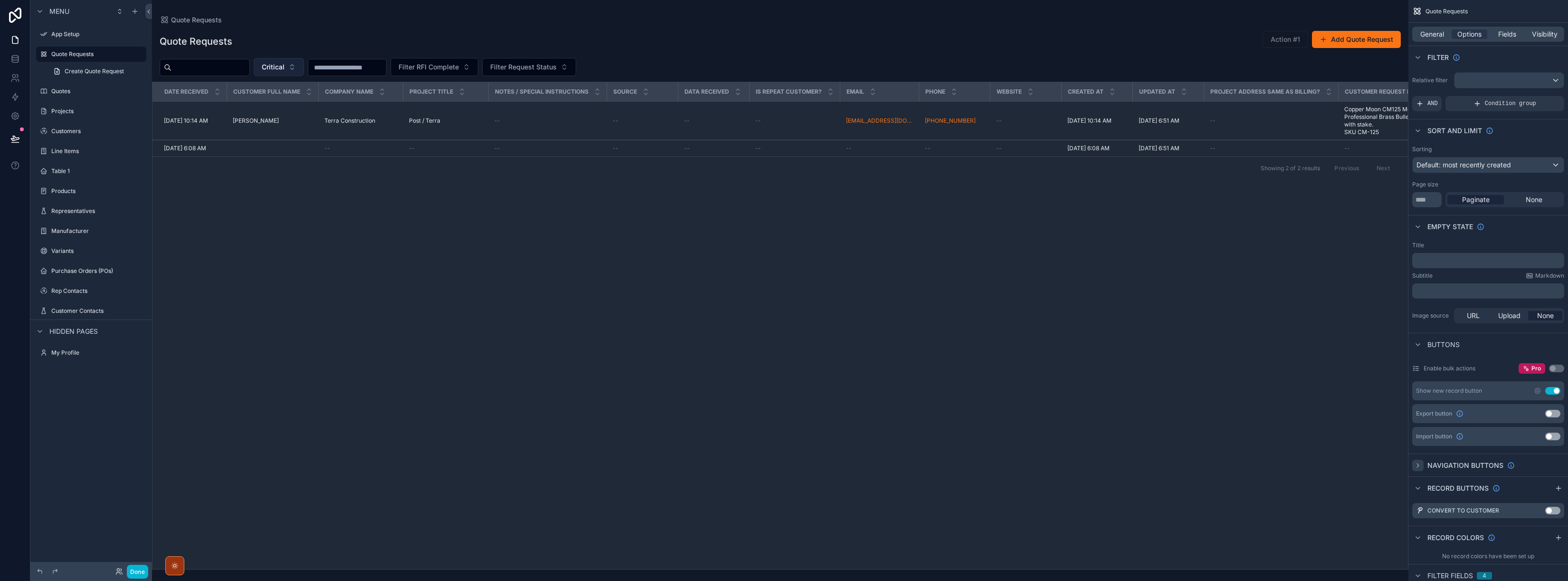
click at [303, 68] on button "Critical" at bounding box center [279, 67] width 50 height 18
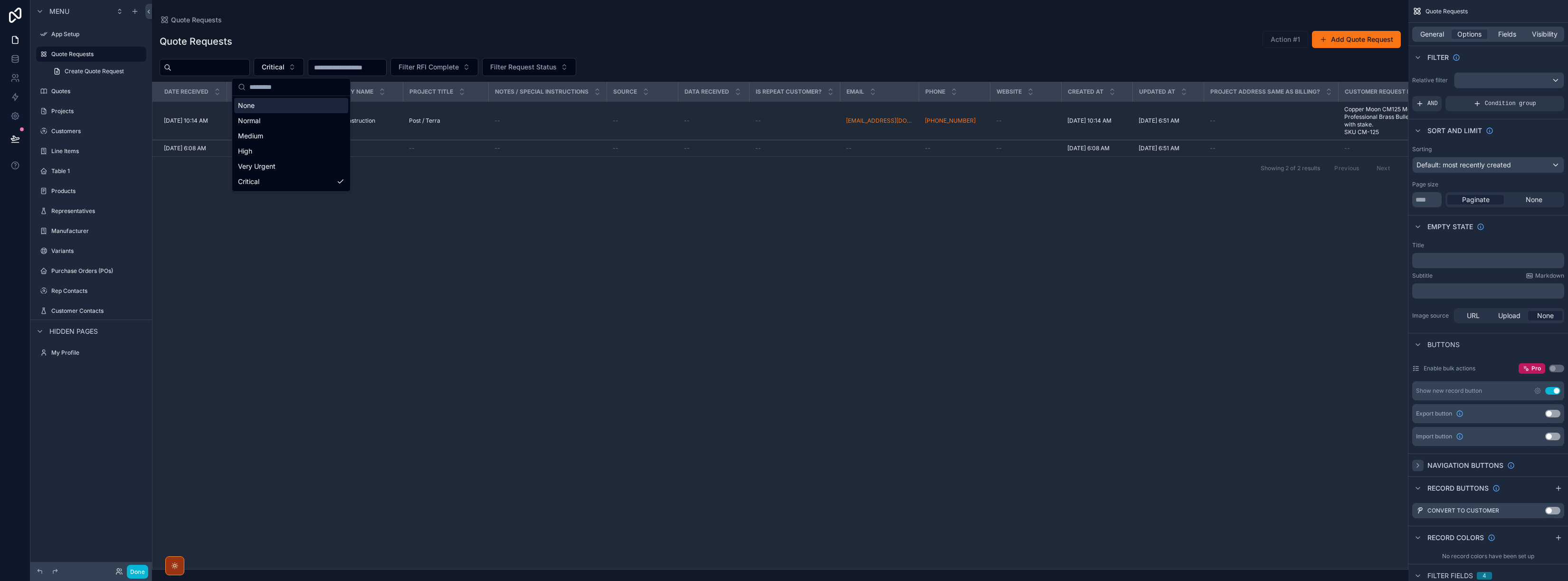
click at [252, 106] on div "None" at bounding box center [291, 105] width 114 height 16
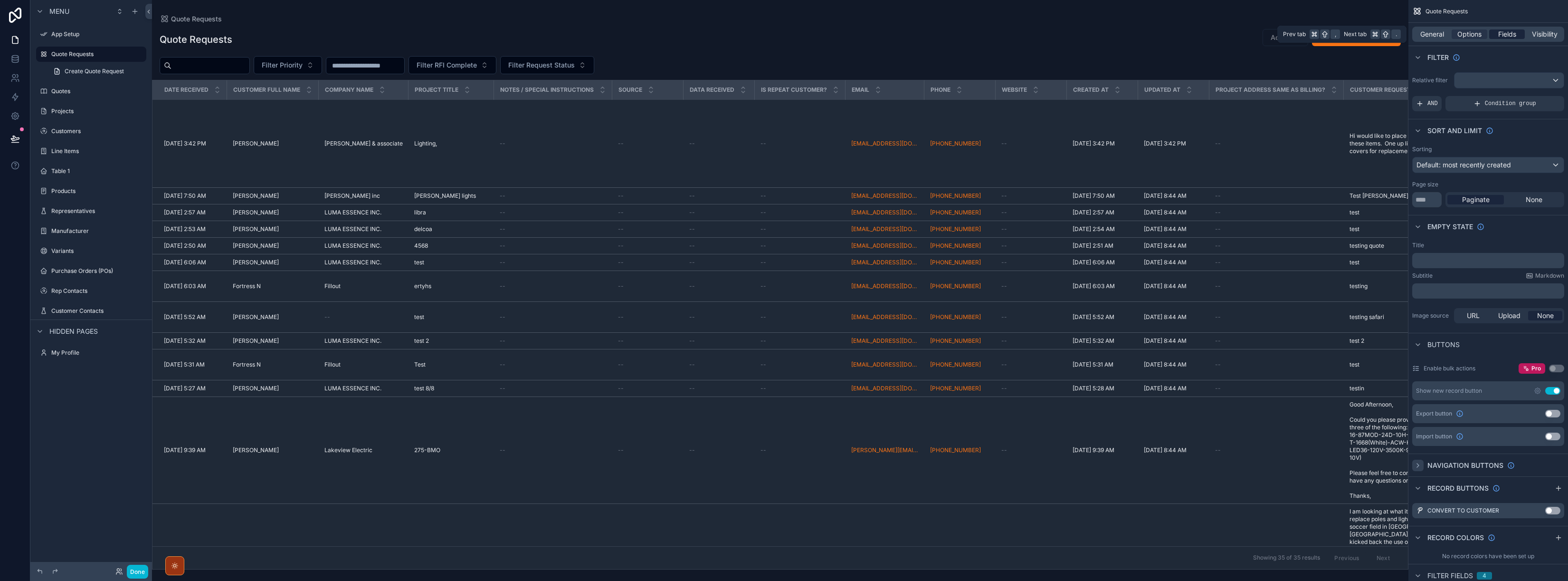
click at [822, 35] on span "Fields" at bounding box center [1507, 34] width 18 height 10
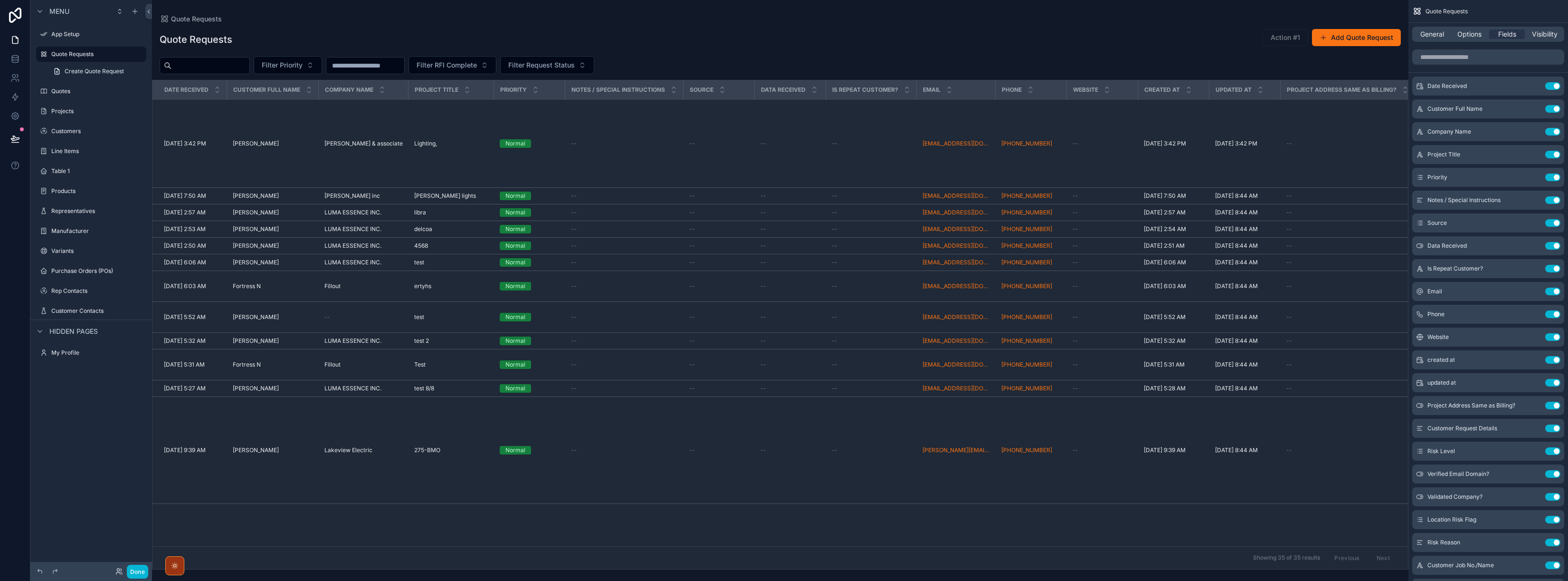
drag, startPoint x: 1419, startPoint y: 225, endPoint x: 1259, endPoint y: 2, distance: 274.5
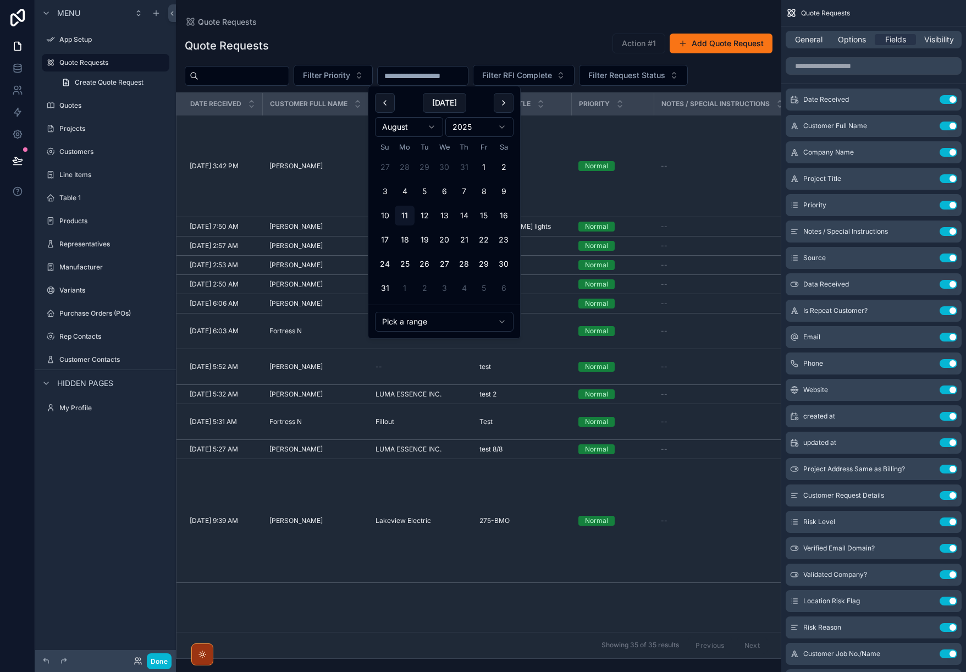
click at [443, 76] on input "scrollable content" at bounding box center [423, 75] width 90 height 15
click at [545, 33] on div "Quote Requests Action #1 Add Quote Request" at bounding box center [479, 45] width 588 height 25
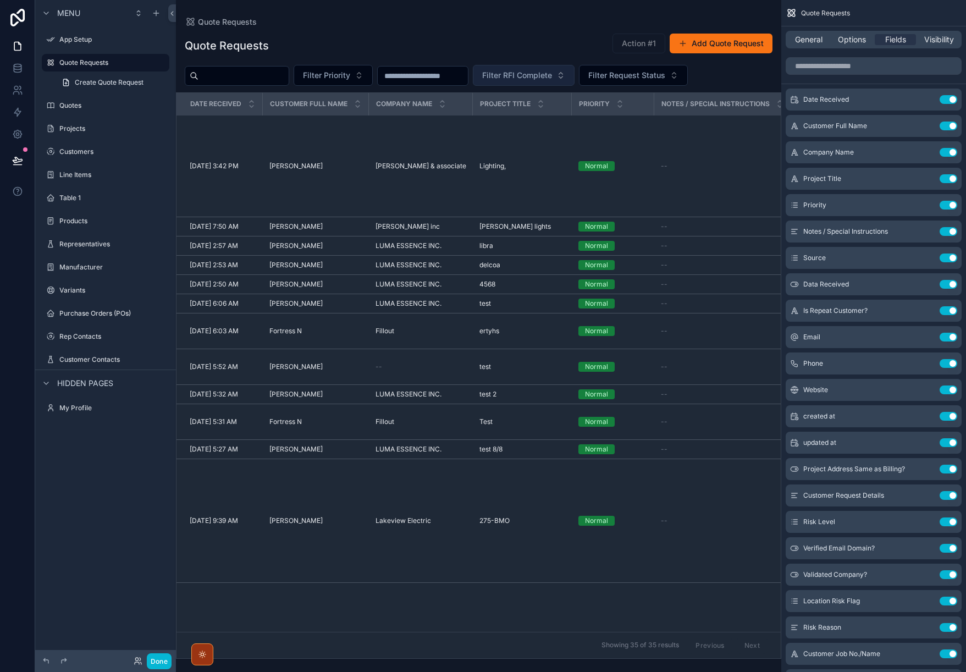
click at [549, 78] on span "Filter RFI Complete" at bounding box center [517, 75] width 70 height 11
click at [533, 23] on div "Quote Requests" at bounding box center [479, 22] width 588 height 9
click at [656, 80] on span "Filter Request Status" at bounding box center [626, 75] width 77 height 11
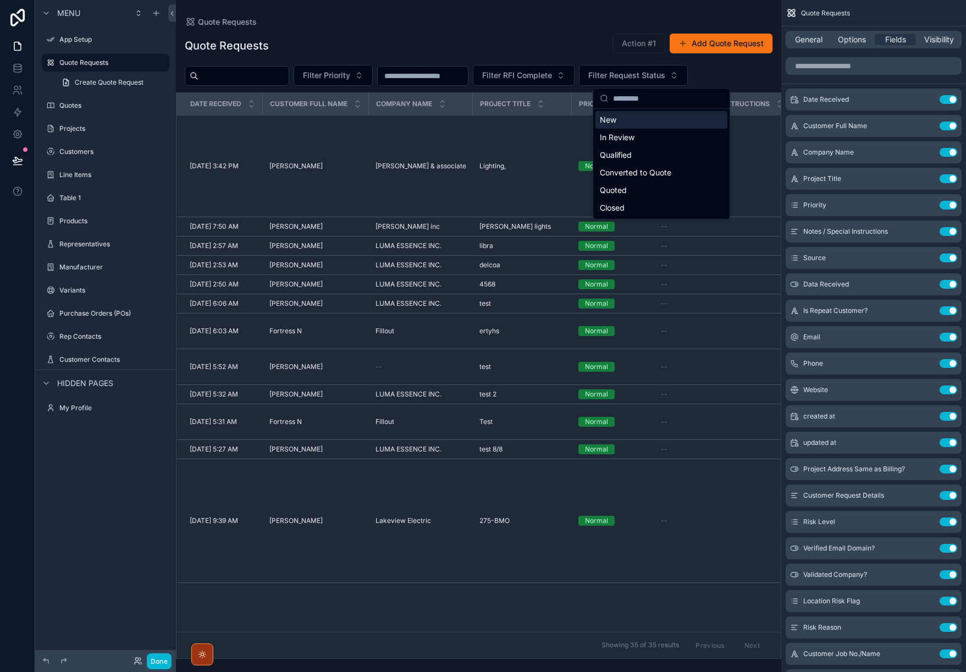
click at [562, 30] on div "Quote Requests Action #1 Add Quote Request Filter Priority Filter RFI Complete …" at bounding box center [478, 342] width 605 height 632
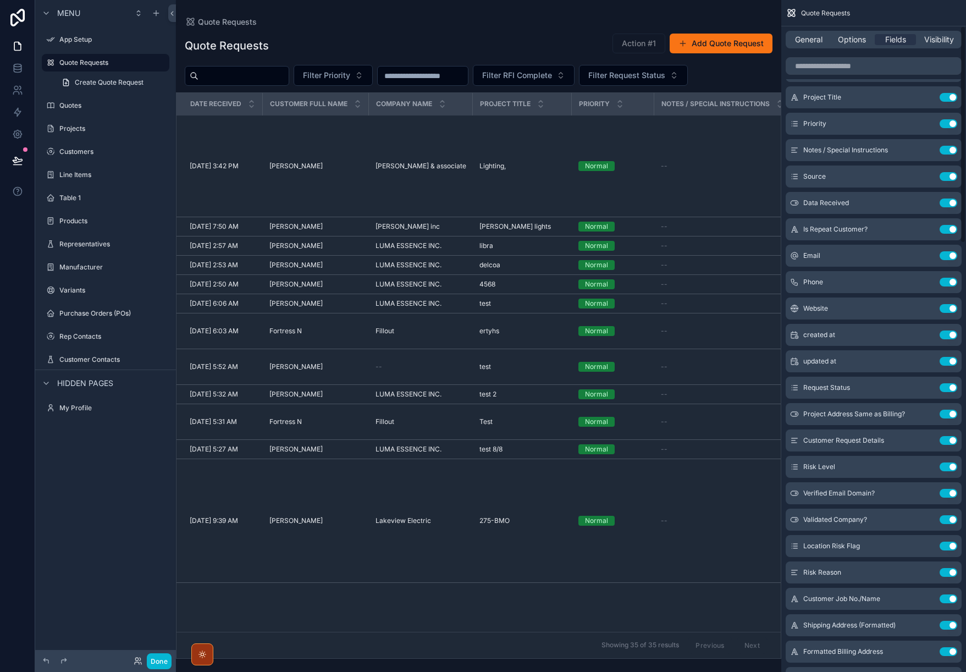
scroll to position [81, 0]
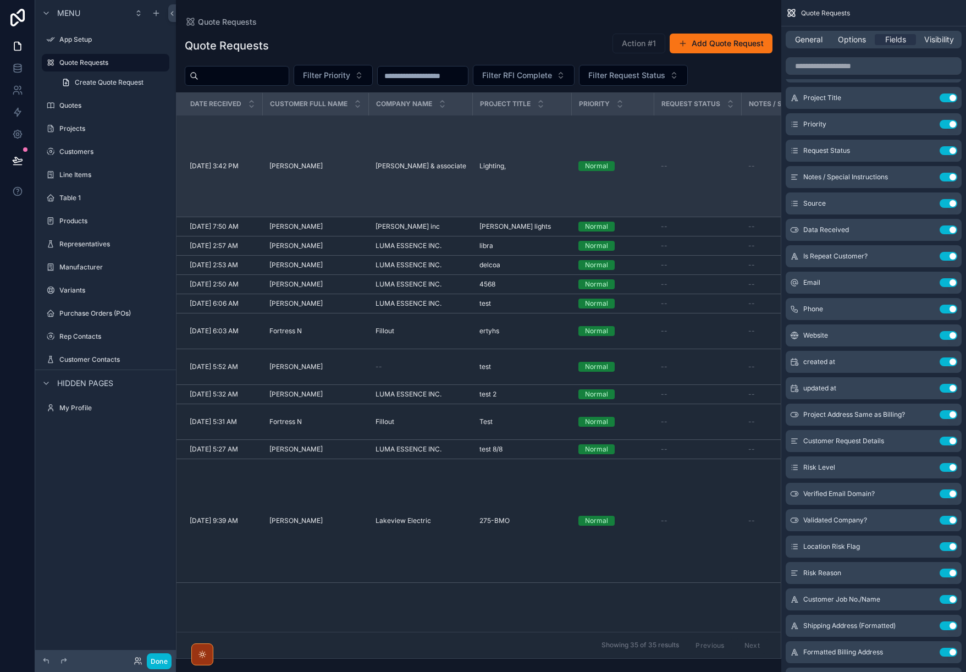
click at [663, 165] on div "--" at bounding box center [698, 166] width 74 height 9
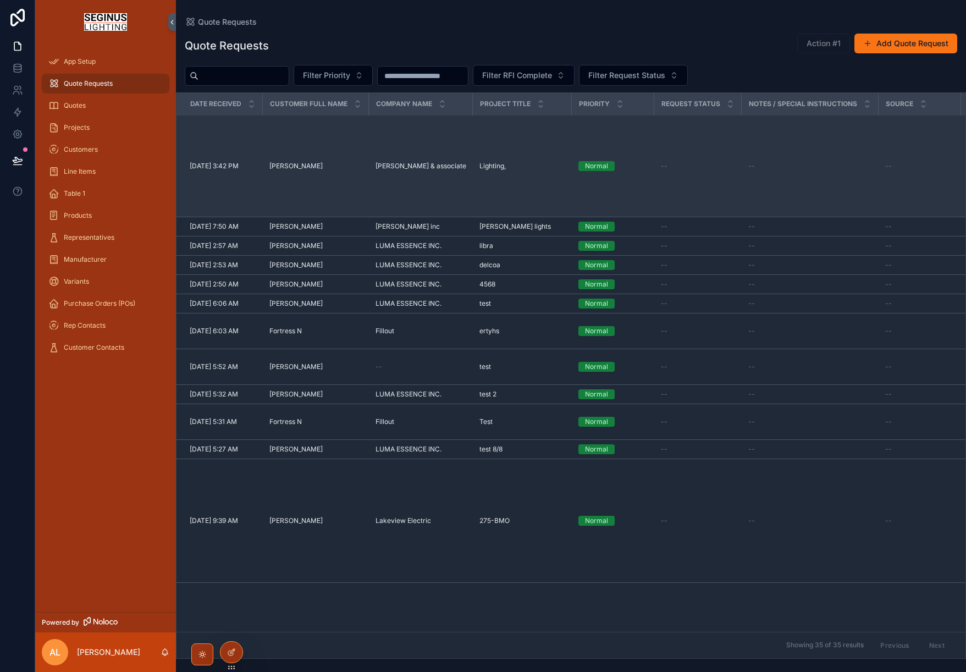
click at [697, 180] on td "--" at bounding box center [697, 166] width 87 height 102
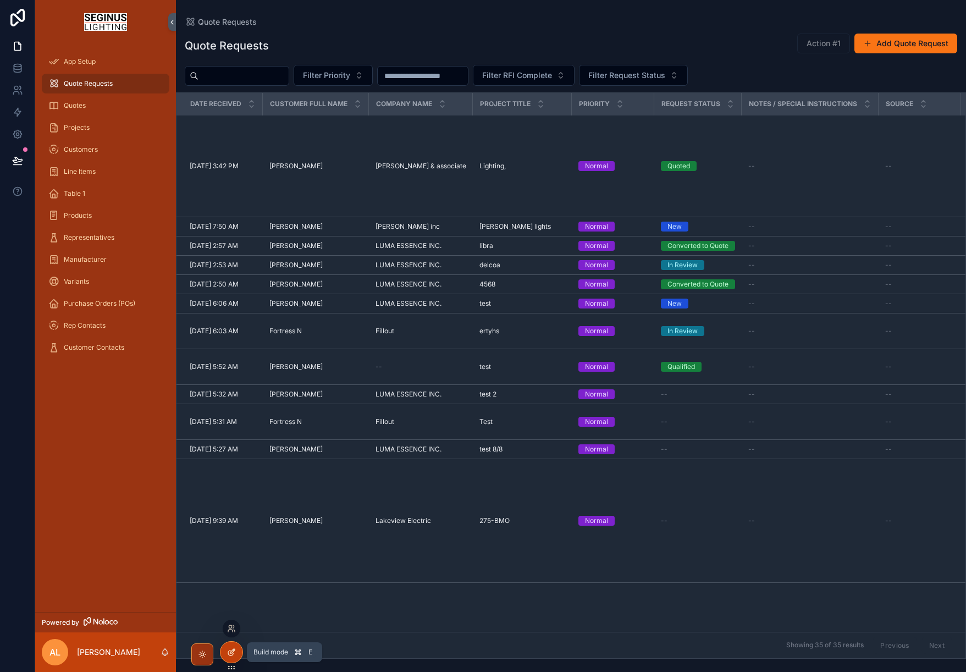
click at [232, 654] on icon at bounding box center [231, 652] width 9 height 9
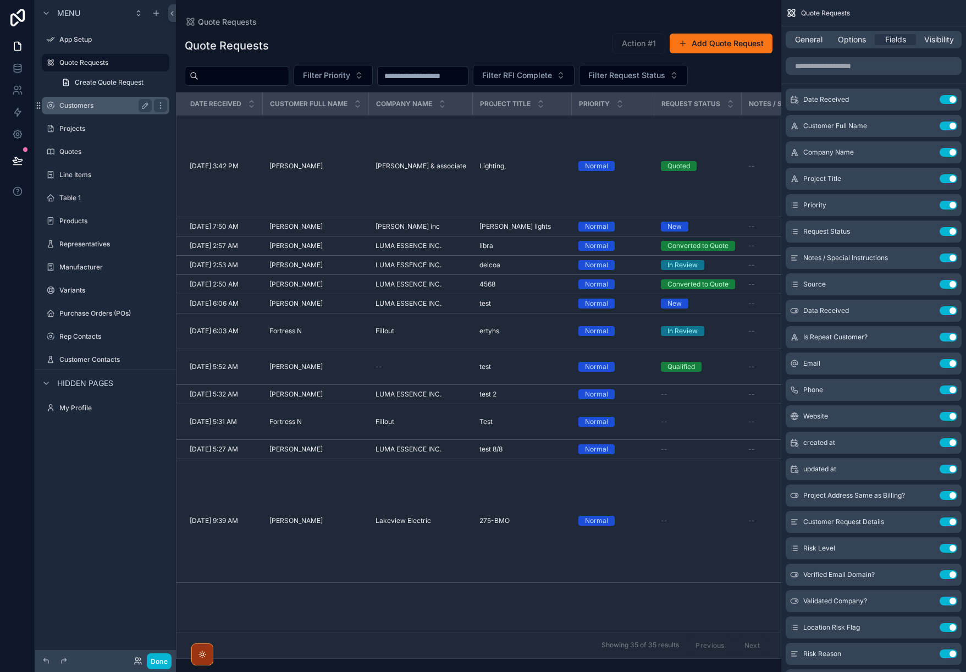
click at [79, 106] on label "Customers" at bounding box center [103, 105] width 88 height 9
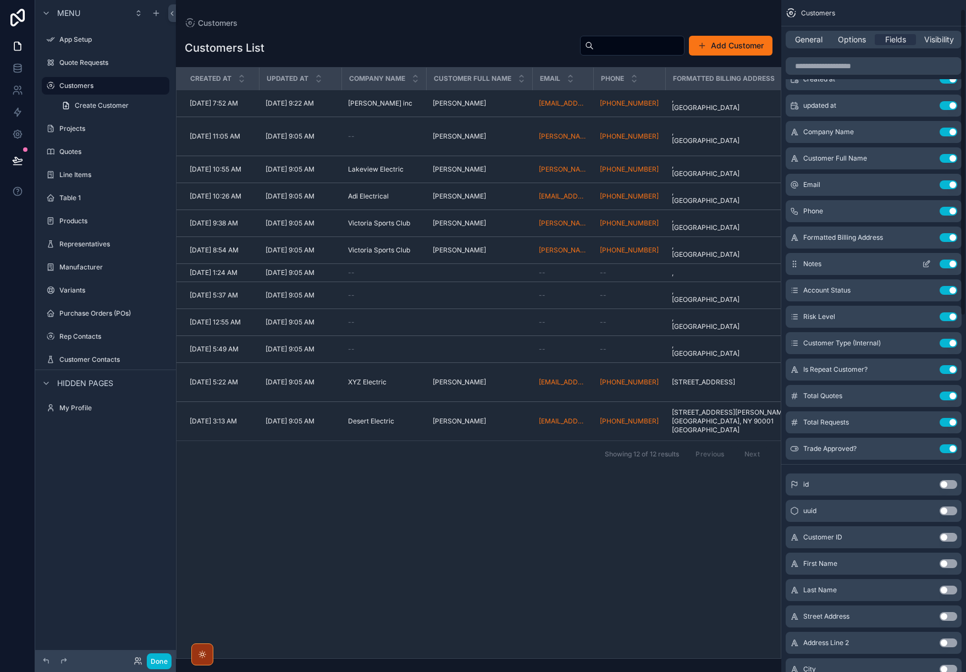
scroll to position [21, 0]
click at [83, 59] on label "Quote Requests" at bounding box center [103, 62] width 88 height 9
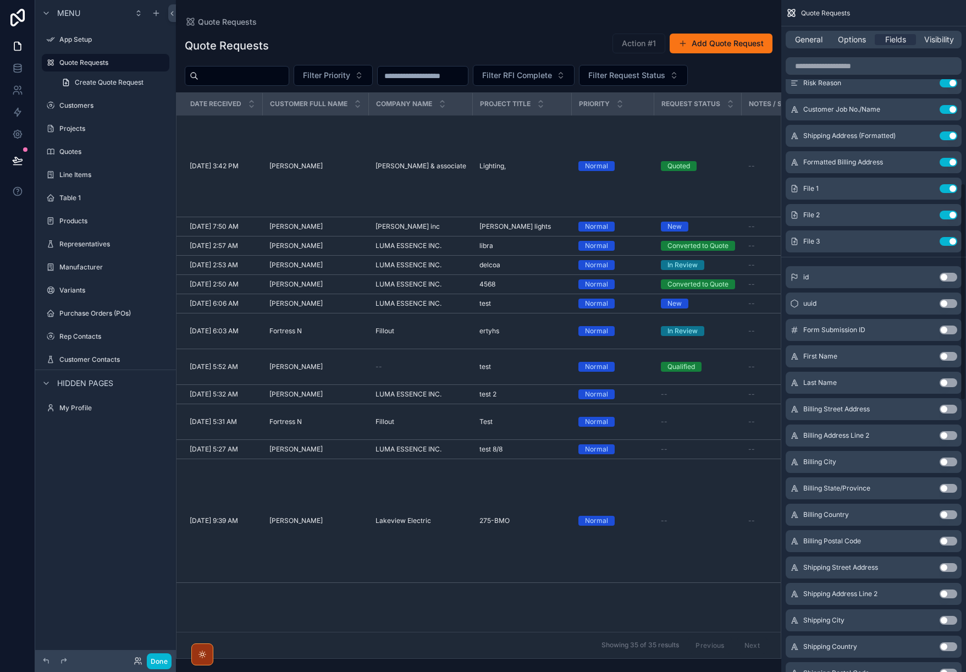
scroll to position [574, 0]
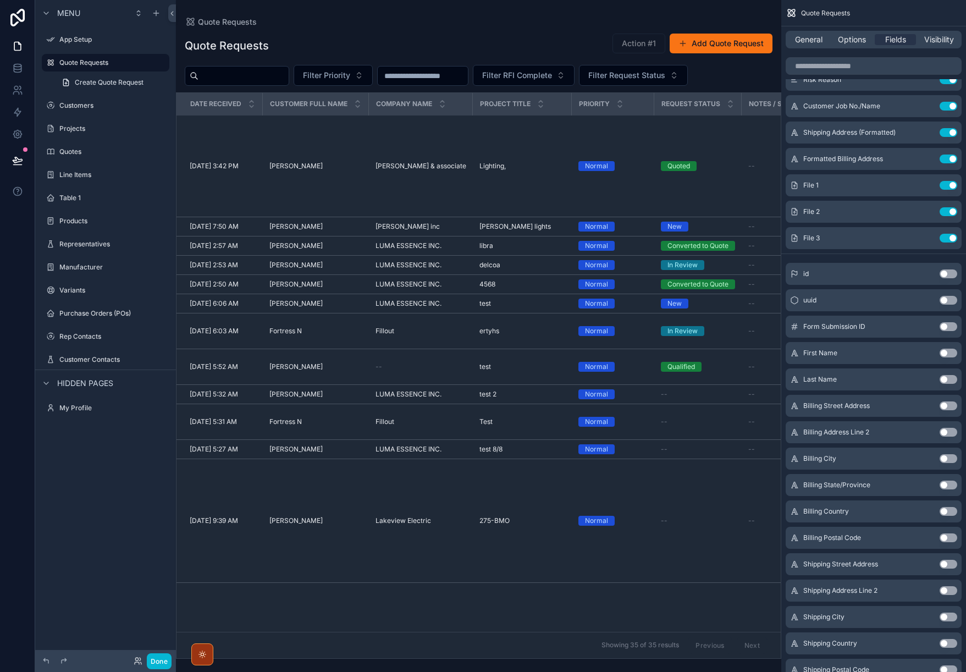
click at [228, 165] on div "scrollable content" at bounding box center [478, 336] width 605 height 672
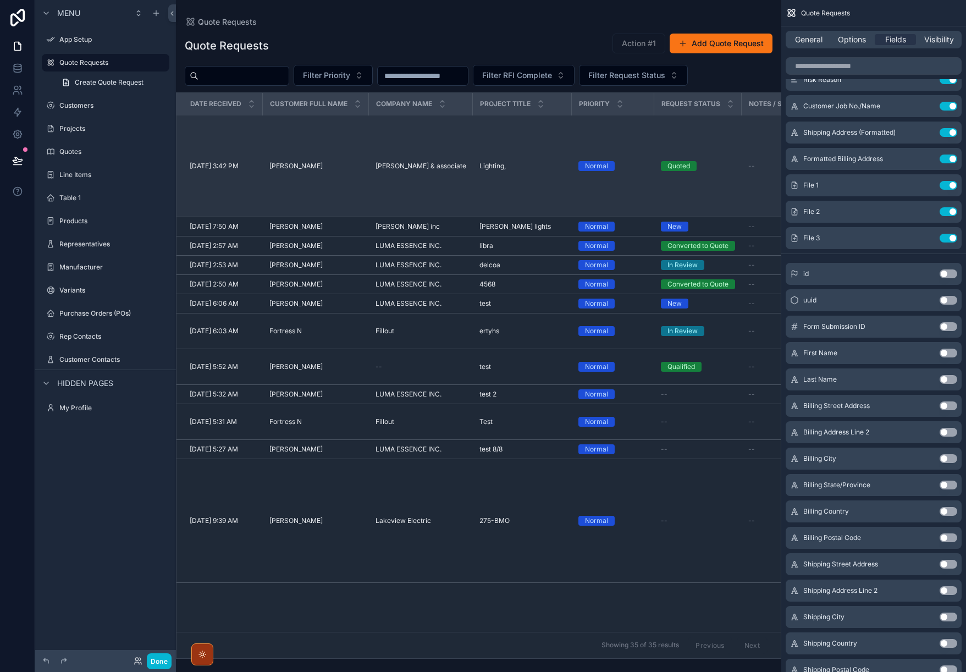
click at [231, 164] on span "[DATE] 3:42 PM" at bounding box center [214, 166] width 49 height 9
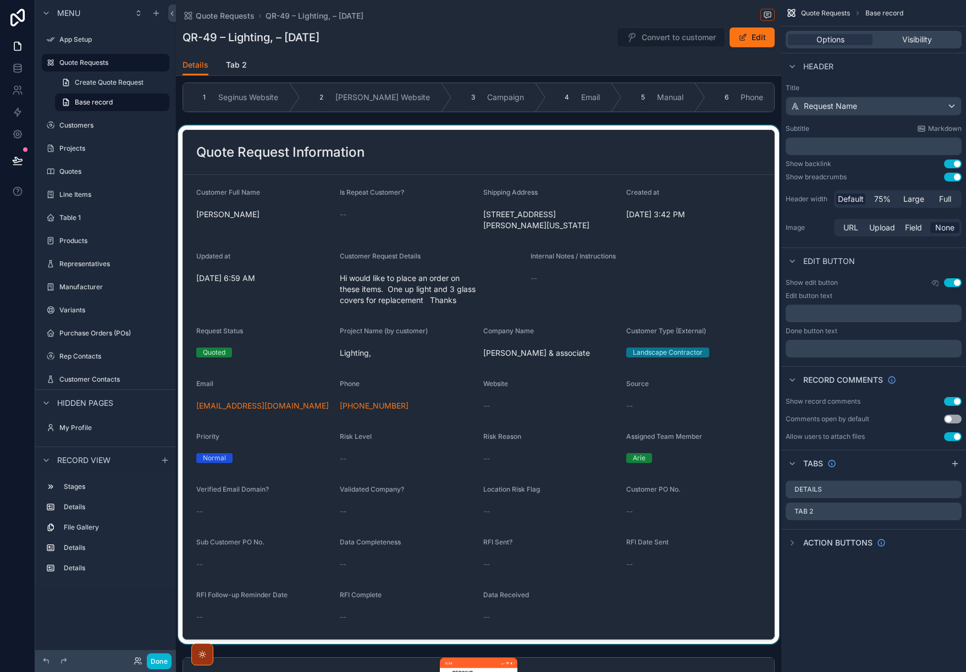
scroll to position [10, 0]
click at [369, 140] on div "scrollable content" at bounding box center [478, 385] width 605 height 518
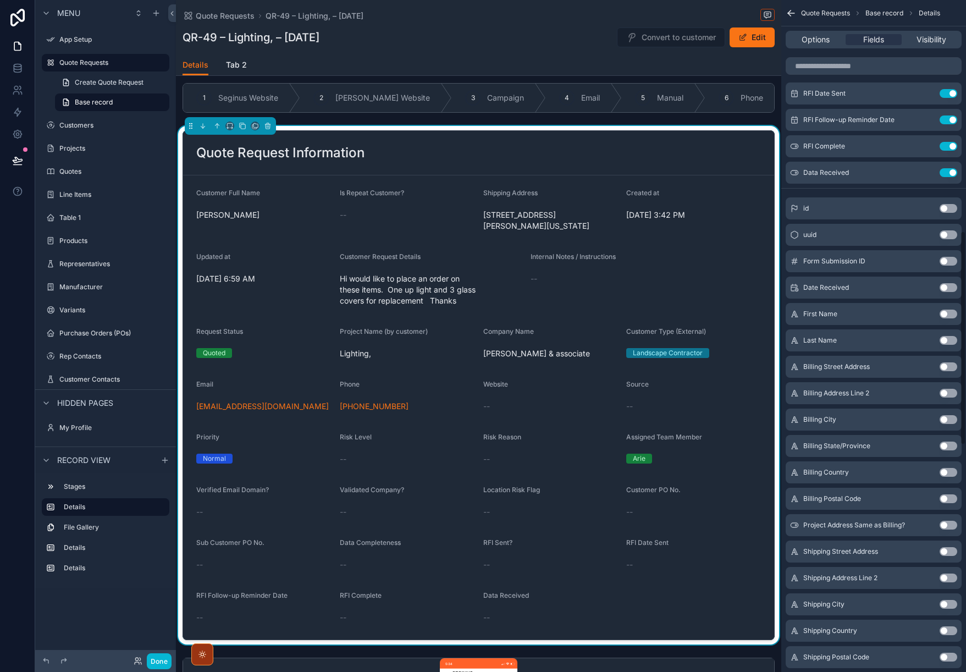
scroll to position [727, 0]
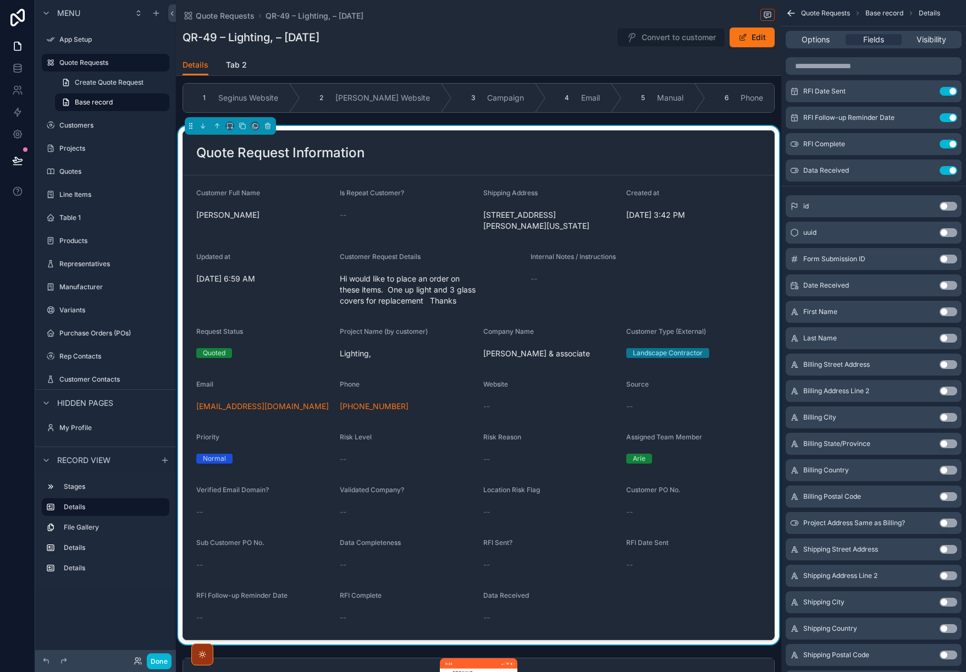
click at [954, 312] on button "Use setting" at bounding box center [949, 311] width 18 height 9
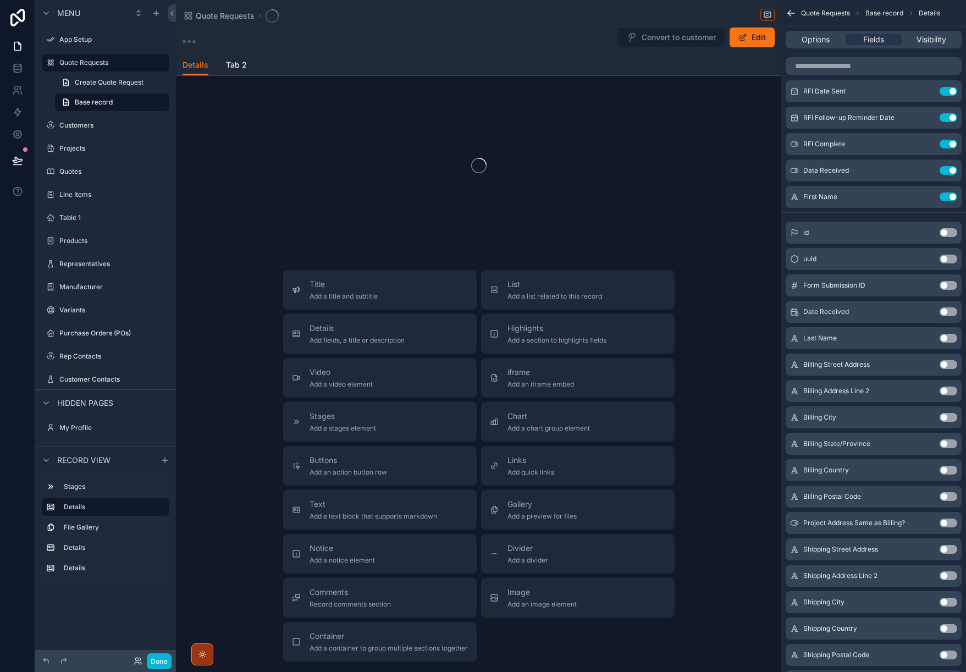
click at [952, 338] on button "Use setting" at bounding box center [949, 338] width 18 height 9
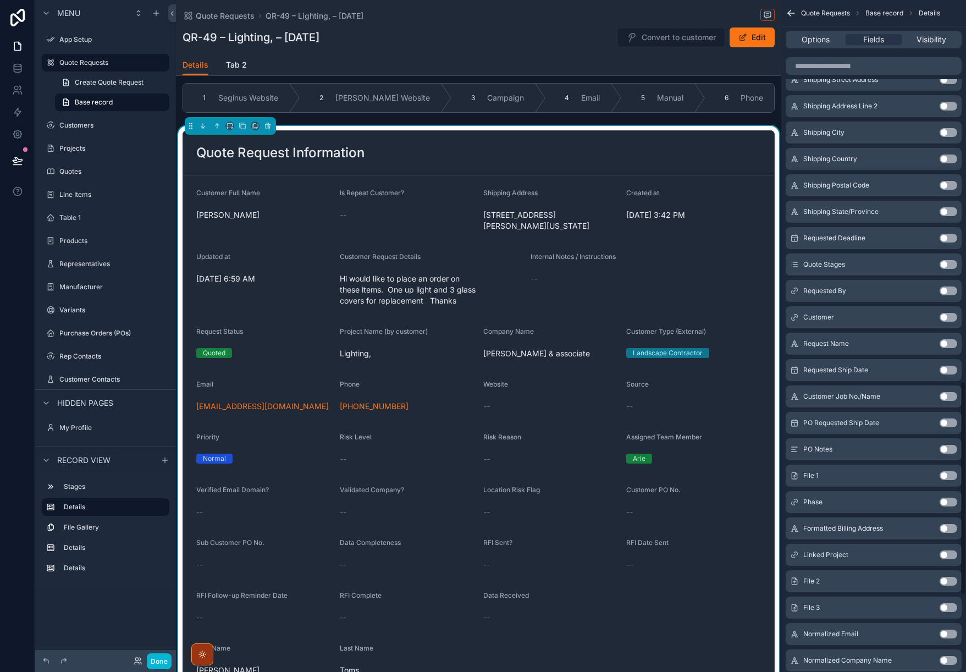
scroll to position [1204, 0]
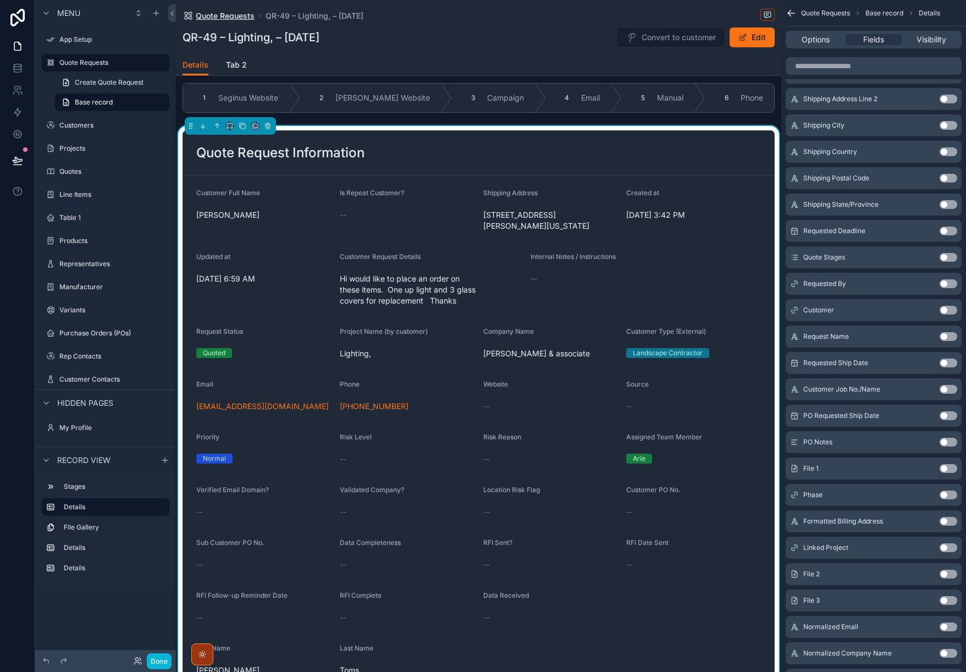
click at [229, 15] on span "Quote Requests" at bounding box center [225, 15] width 59 height 11
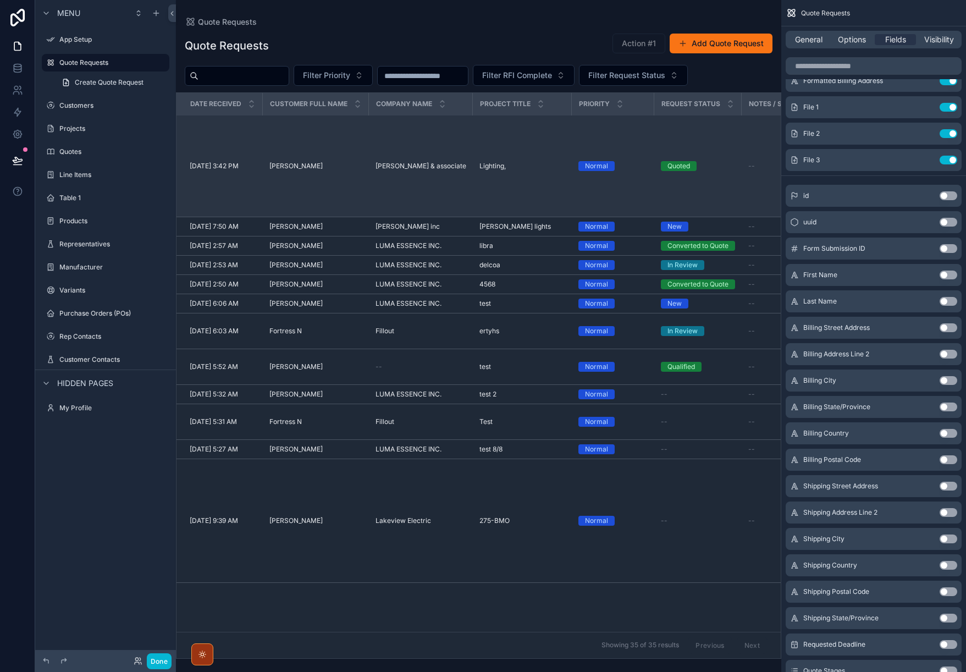
click at [219, 163] on span "[DATE] 3:42 PM" at bounding box center [214, 166] width 49 height 9
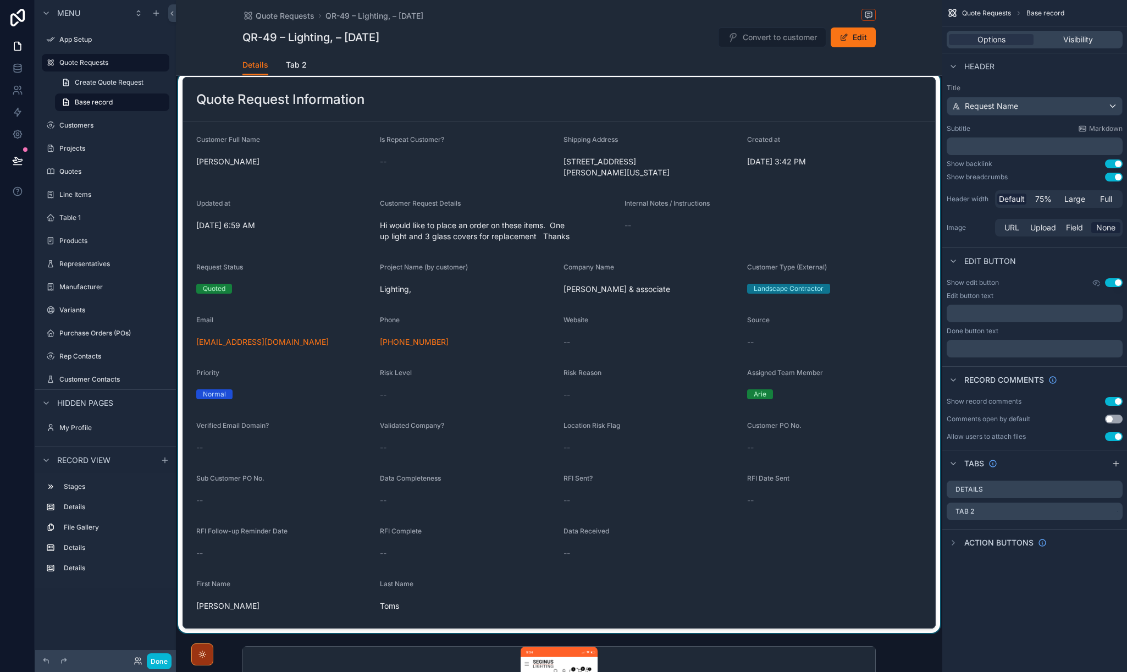
scroll to position [63, 0]
click at [401, 166] on div "scrollable content" at bounding box center [559, 353] width 766 height 560
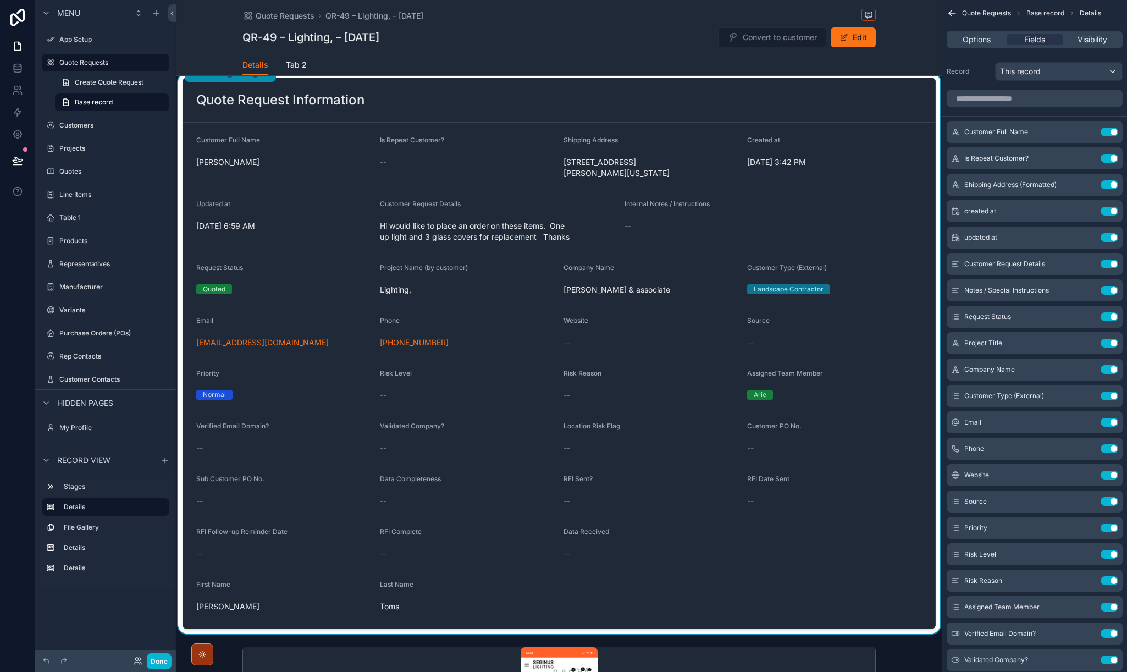
click at [534, 37] on div "QR-49 – Lighting, – Aug 10, 2025 Convert to customer Edit" at bounding box center [558, 37] width 633 height 21
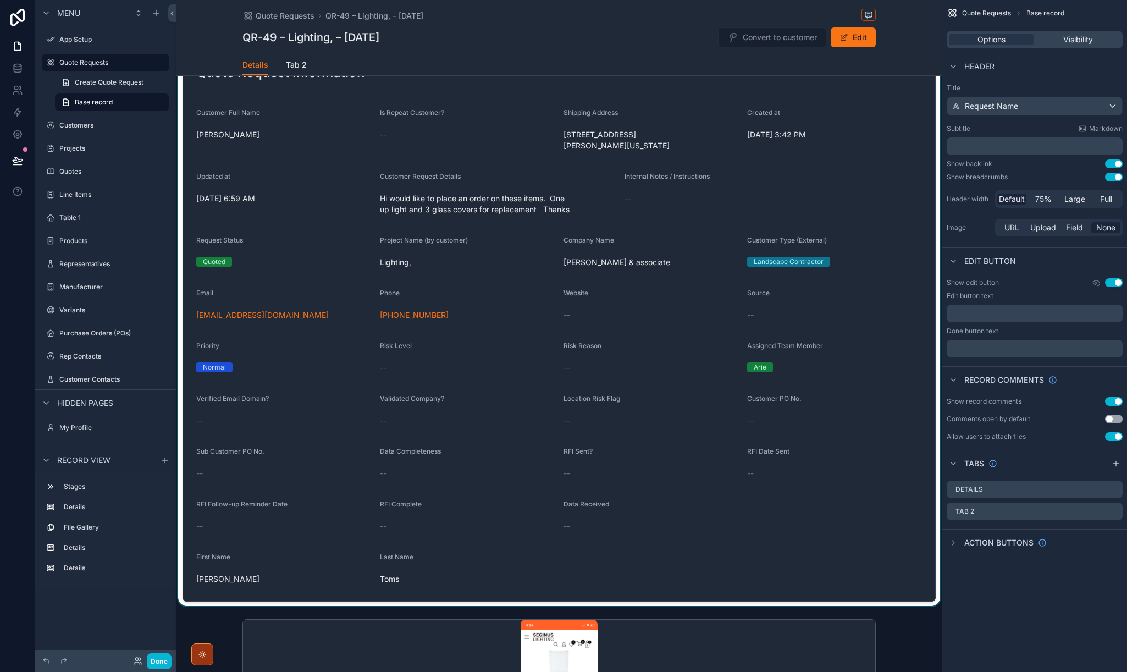
scroll to position [87, 0]
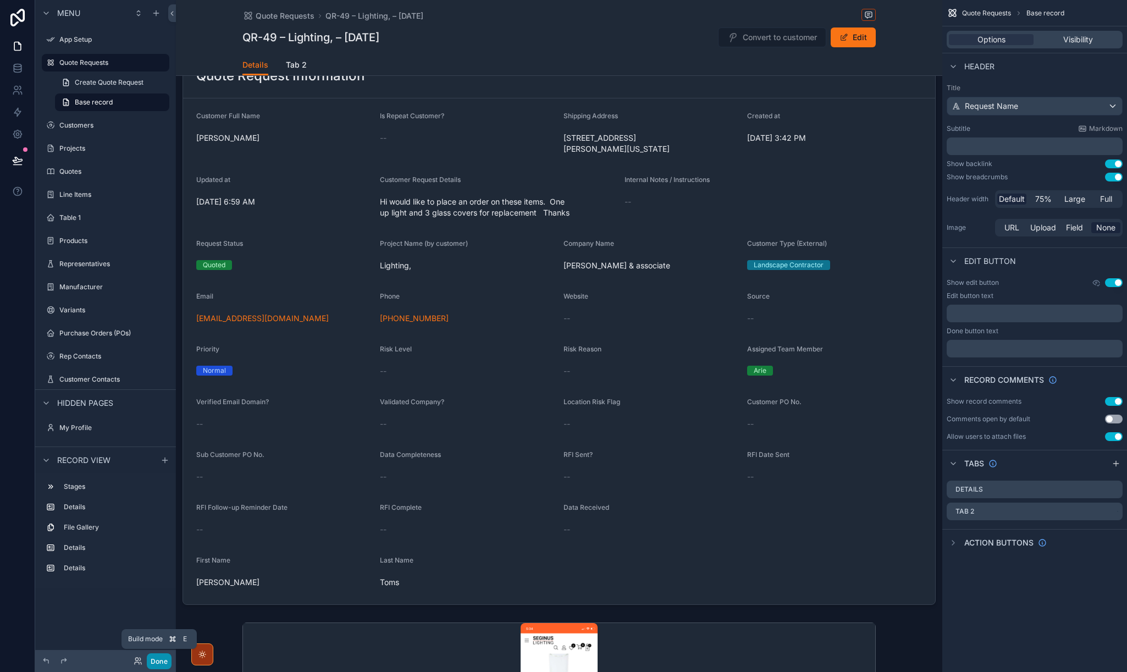
click at [159, 665] on button "Done" at bounding box center [159, 661] width 25 height 16
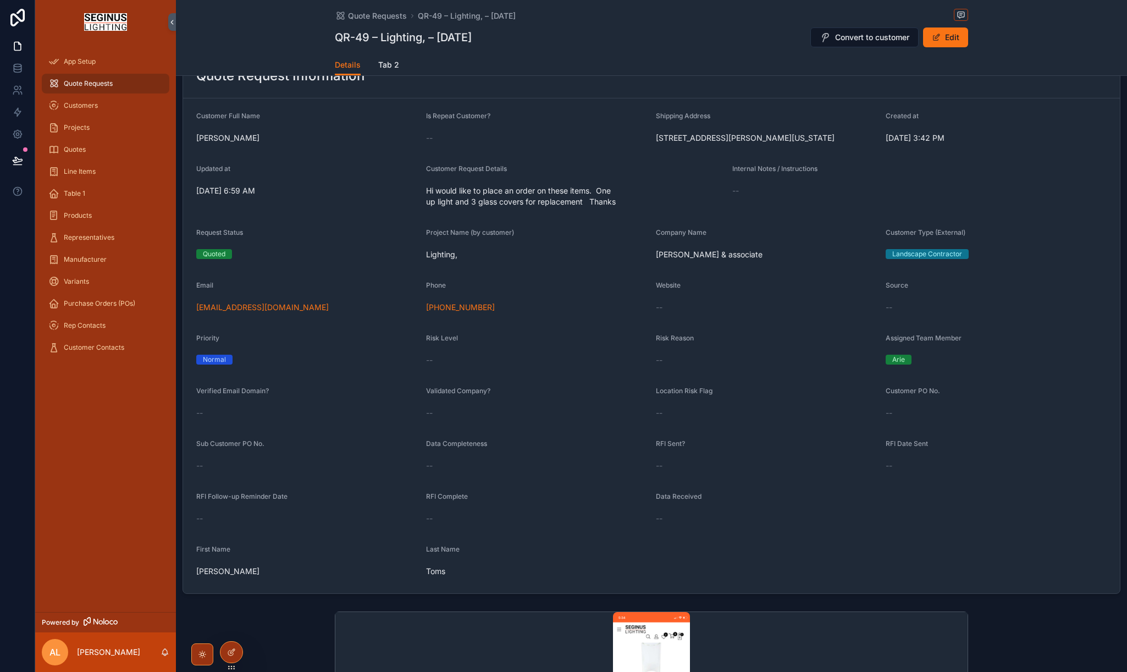
click at [736, 196] on span "--" at bounding box center [735, 190] width 7 height 11
click at [504, 203] on div "Hi would like to place an order on these items. One up light and 3 glass covers…" at bounding box center [574, 196] width 297 height 29
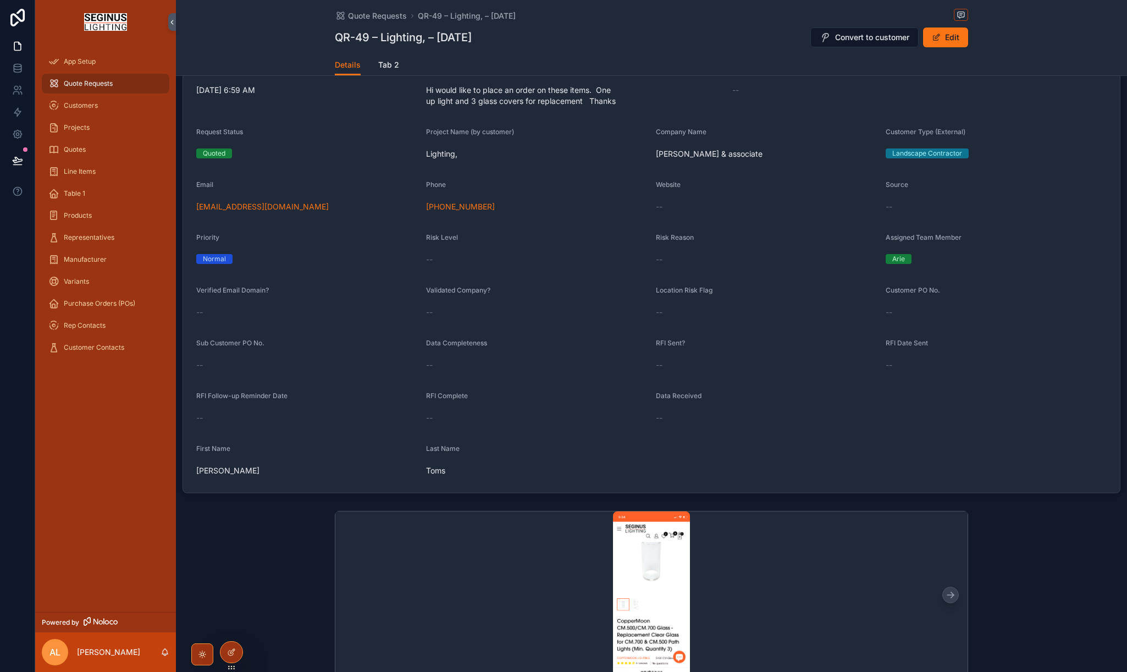
scroll to position [195, 0]
